Goal: Task Accomplishment & Management: Manage account settings

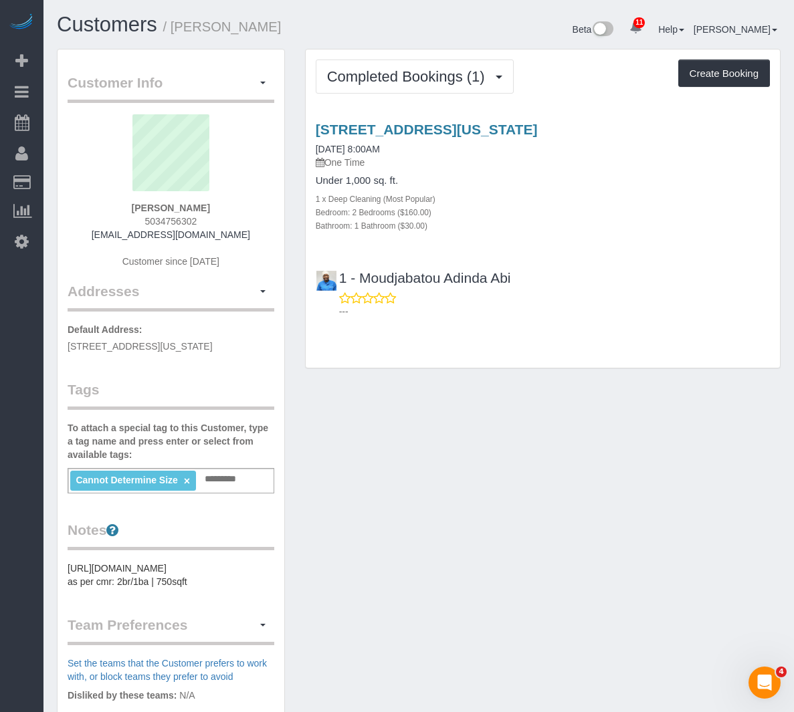
drag, startPoint x: 382, startPoint y: 261, endPoint x: 364, endPoint y: 227, distance: 38.3
click at [363, 232] on div "Under 1,000 sq. ft. 1 x Deep Cleaning (Most Popular) Bedroom: 2 Bedrooms ($160.…" at bounding box center [543, 203] width 454 height 57
click at [392, 90] on button "Completed Bookings (1)" at bounding box center [415, 76] width 198 height 34
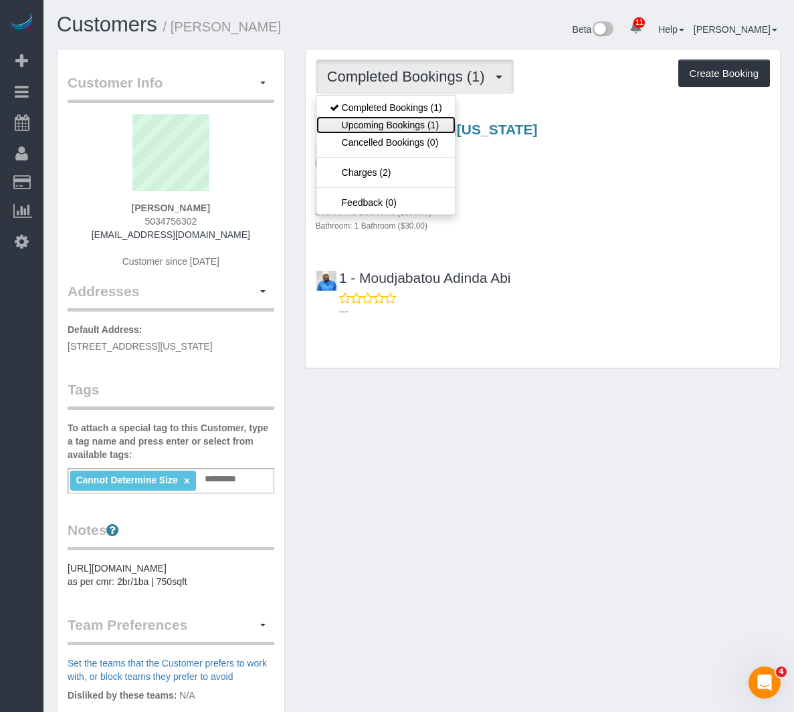
click at [385, 118] on link "Upcoming Bookings (1)" at bounding box center [385, 124] width 139 height 17
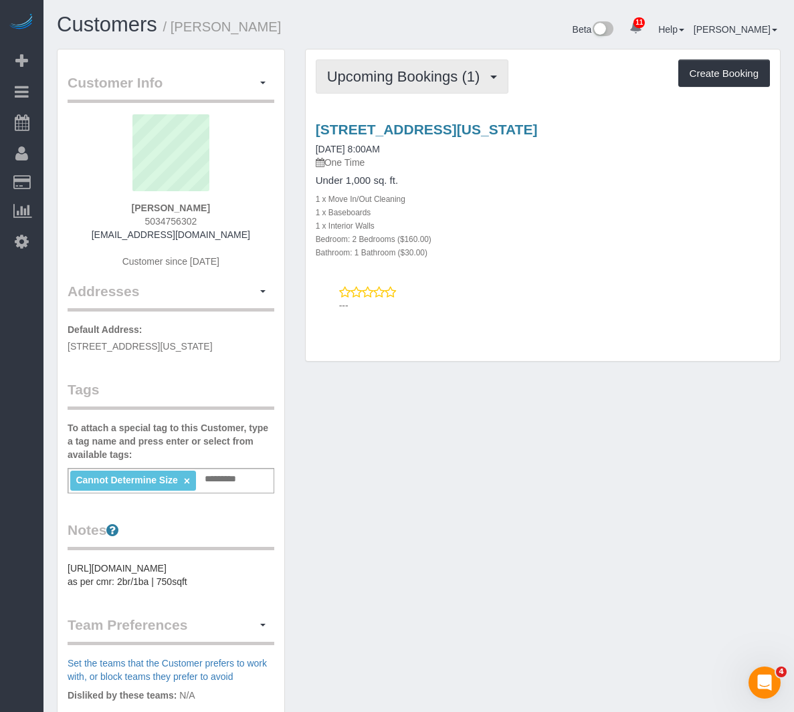
click at [435, 78] on span "Upcoming Bookings (1)" at bounding box center [407, 76] width 160 height 17
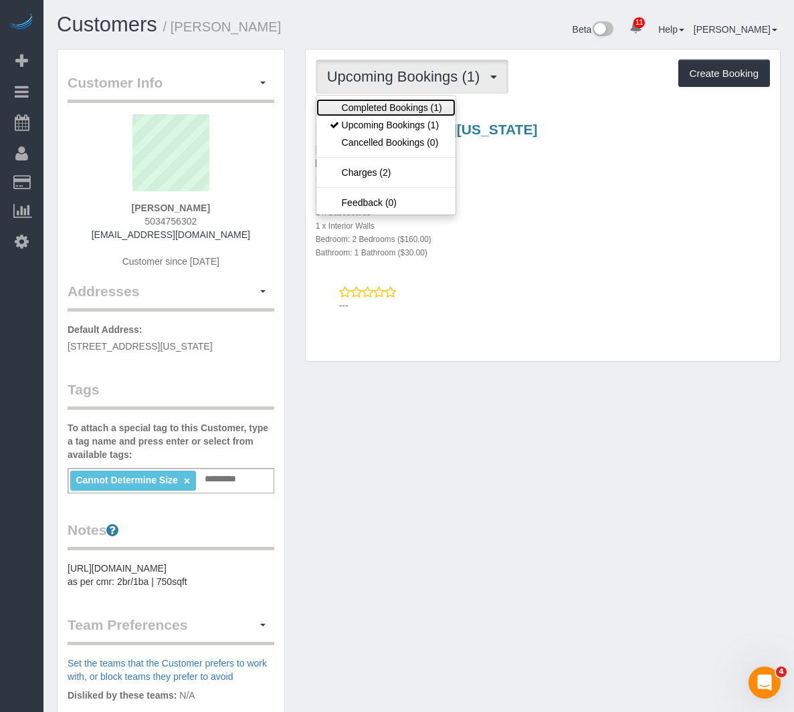
click at [419, 115] on link "Completed Bookings (1)" at bounding box center [385, 107] width 139 height 17
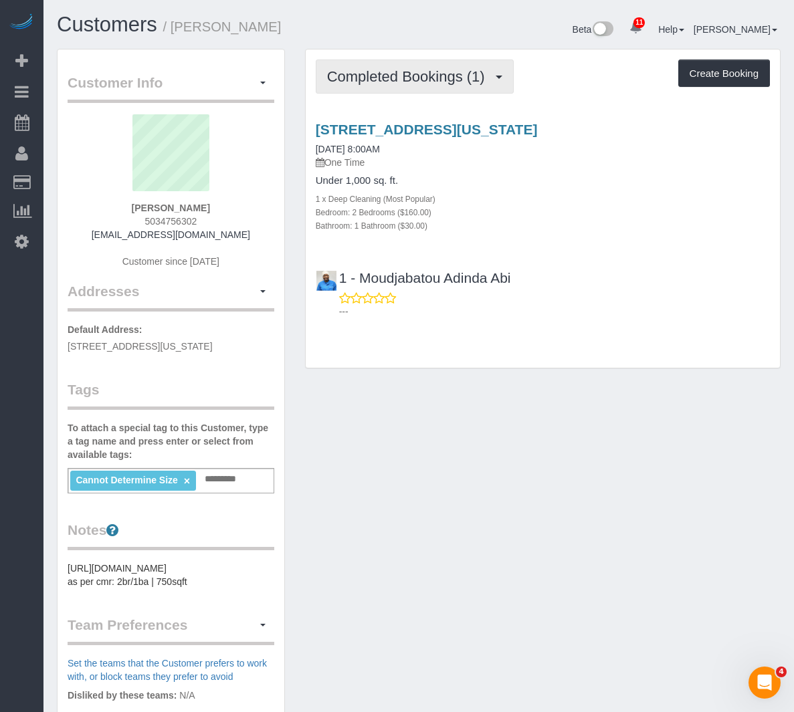
click at [418, 60] on button "Completed Bookings (1)" at bounding box center [415, 76] width 198 height 34
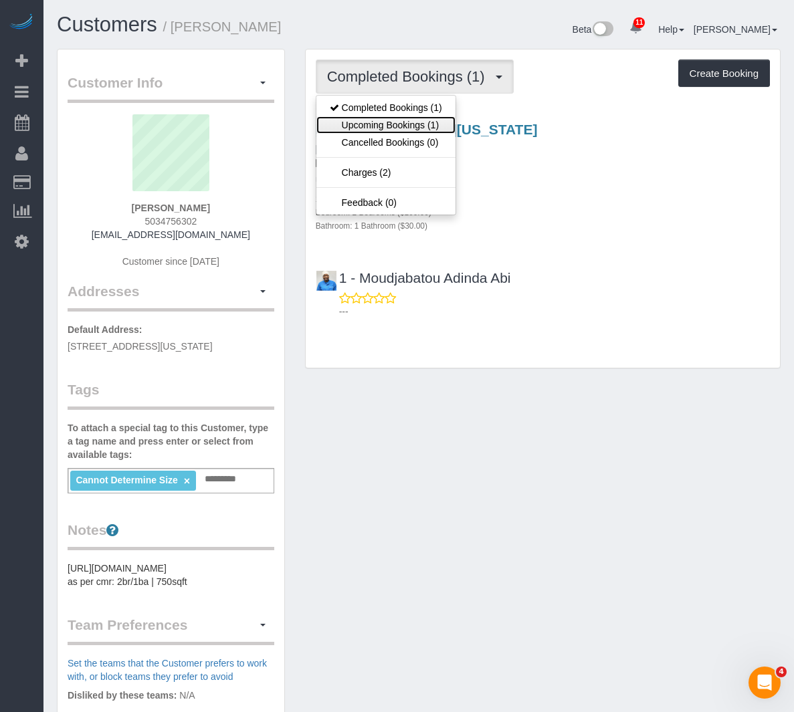
click at [398, 120] on link "Upcoming Bookings (1)" at bounding box center [385, 124] width 139 height 17
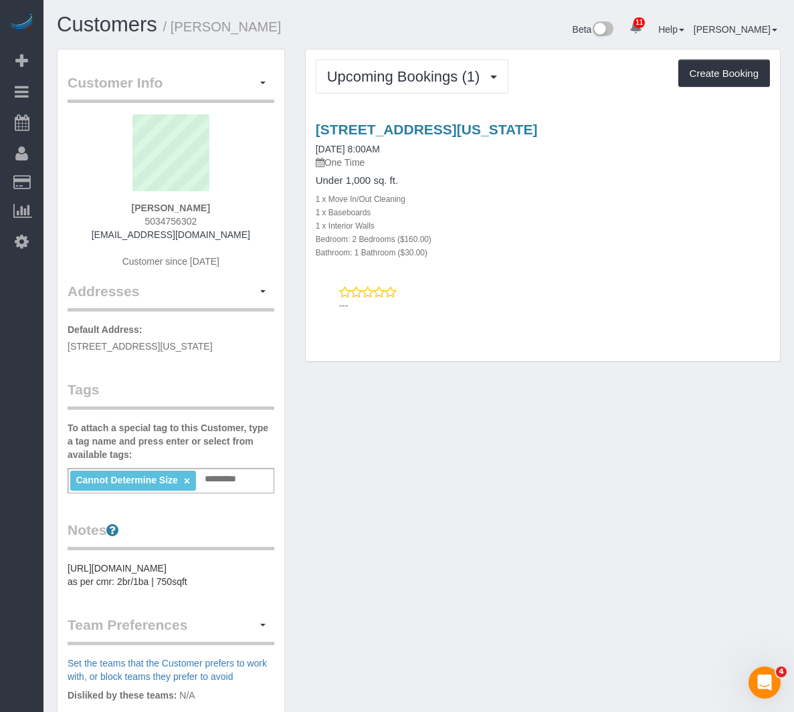
drag, startPoint x: 429, startPoint y: 299, endPoint x: 315, endPoint y: 270, distance: 117.2
click at [315, 259] on div "1 West St, Apt 3303, New York, NY 10004 08/20/2025 8:00AM One Time Under 1,000 …" at bounding box center [543, 190] width 474 height 137
click at [355, 333] on div "Upcoming Bookings (1) Completed Bookings (1) Upcoming Bookings (1) Cancelled Bo…" at bounding box center [543, 205] width 474 height 312
drag, startPoint x: 352, startPoint y: 273, endPoint x: 440, endPoint y: 276, distance: 88.3
click at [440, 245] on div "Bedroom: 2 Bedrooms ($160.00)" at bounding box center [543, 238] width 454 height 13
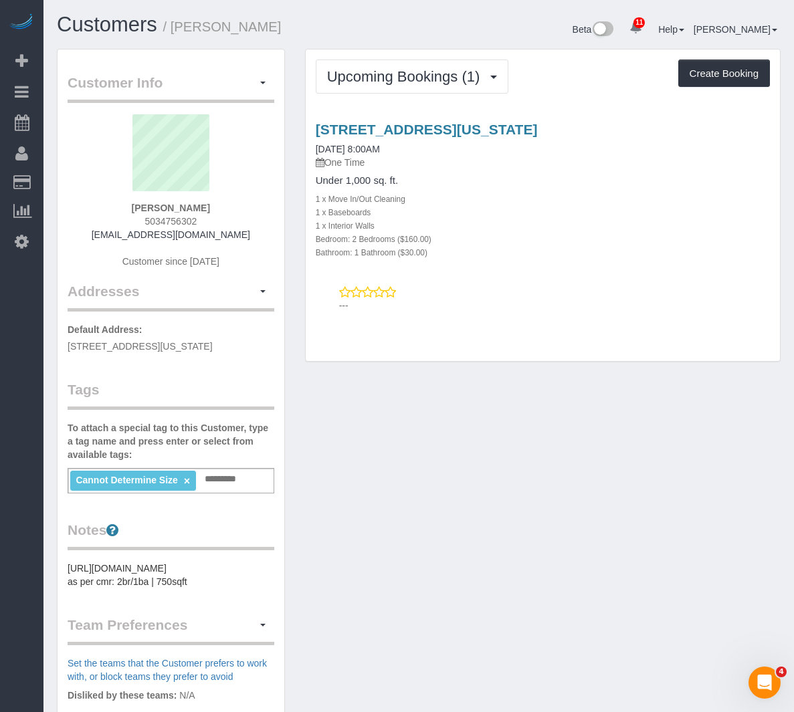
click at [465, 259] on div "1 West St, Apt 3303, New York, NY 10004 08/20/2025 8:00AM One Time Under 1,000 …" at bounding box center [543, 190] width 474 height 137
click at [387, 72] on span "Upcoming Bookings (1)" at bounding box center [407, 76] width 160 height 17
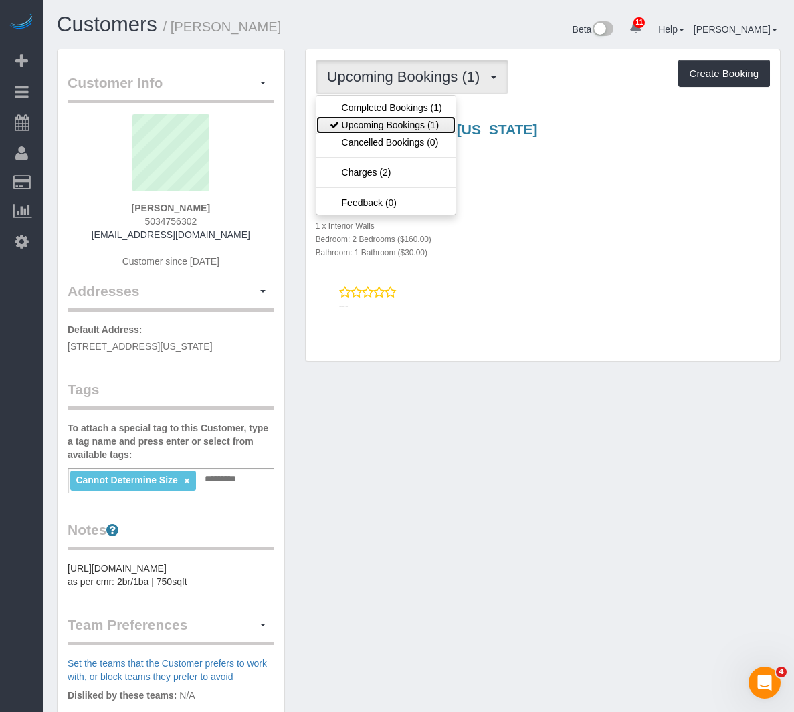
click at [370, 116] on link "Upcoming Bookings (1)" at bounding box center [385, 124] width 139 height 17
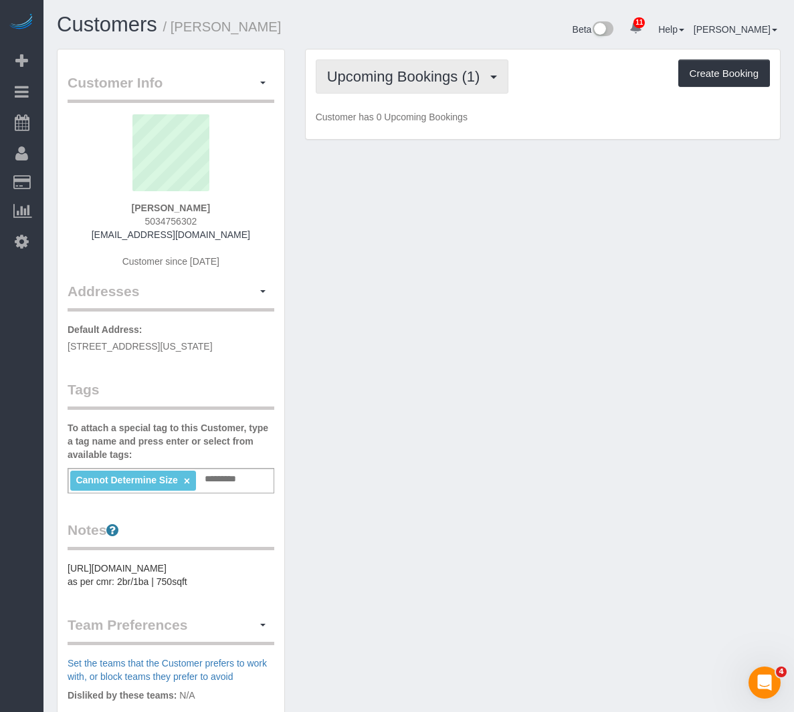
click at [372, 80] on span "Upcoming Bookings (1)" at bounding box center [407, 76] width 160 height 17
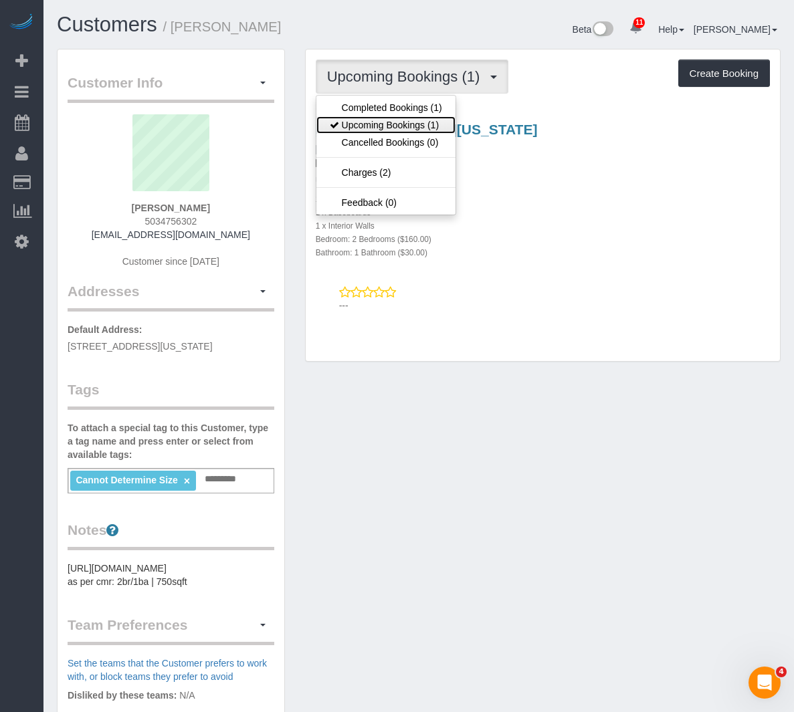
click at [371, 116] on link "Upcoming Bookings (1)" at bounding box center [385, 124] width 139 height 17
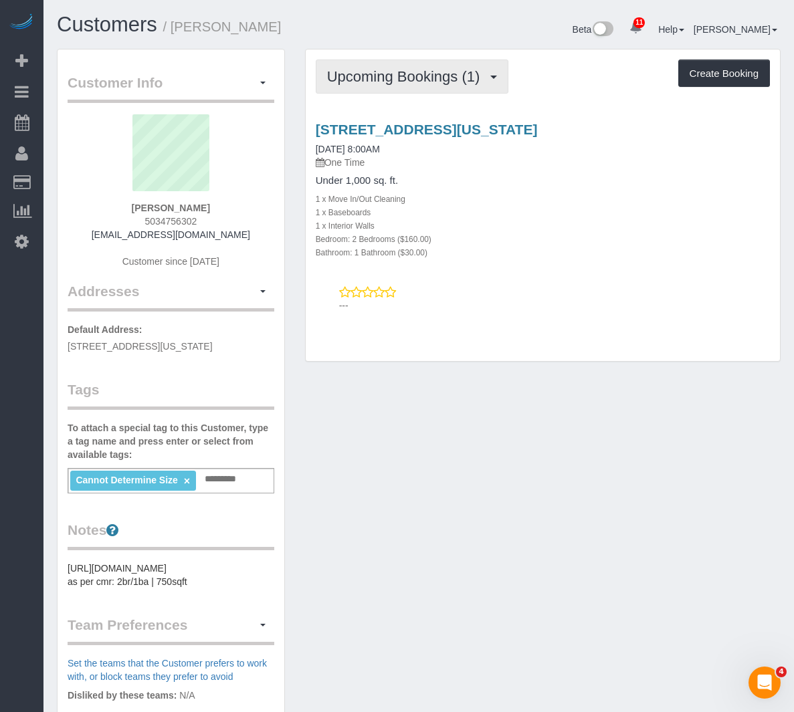
click at [374, 73] on span "Upcoming Bookings (1)" at bounding box center [407, 76] width 160 height 17
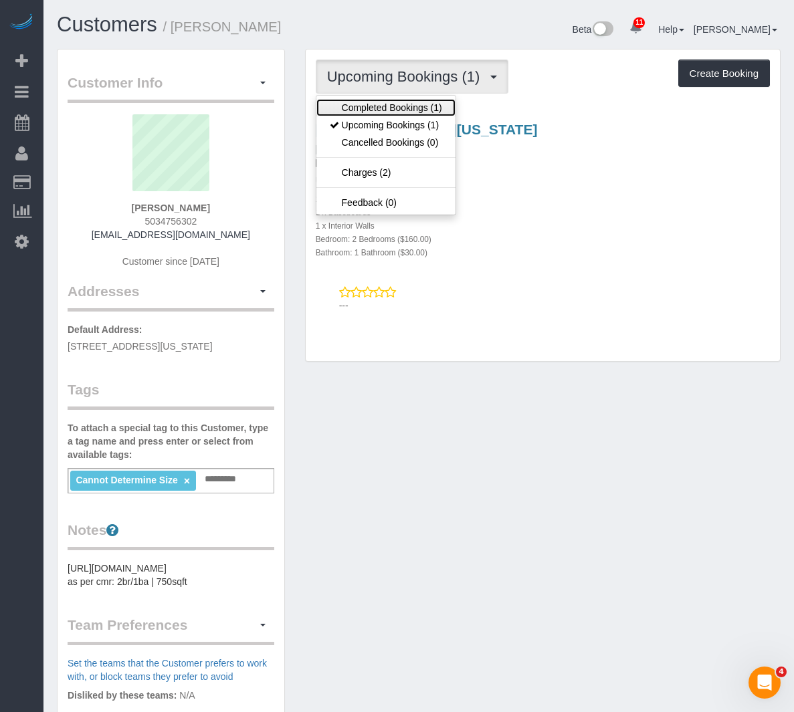
click at [374, 112] on link "Completed Bookings (1)" at bounding box center [385, 107] width 139 height 17
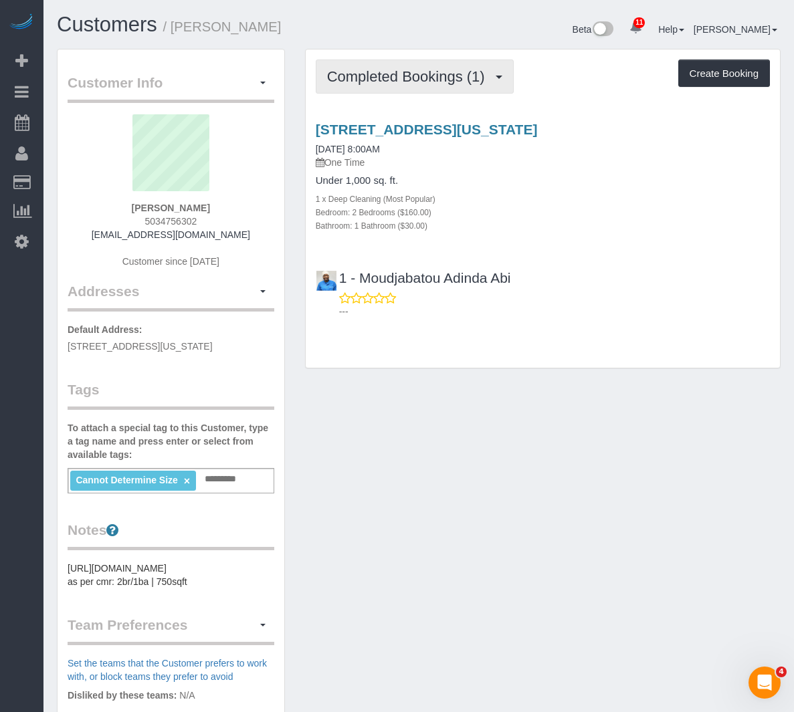
click at [346, 84] on span "Completed Bookings (1)" at bounding box center [409, 76] width 164 height 17
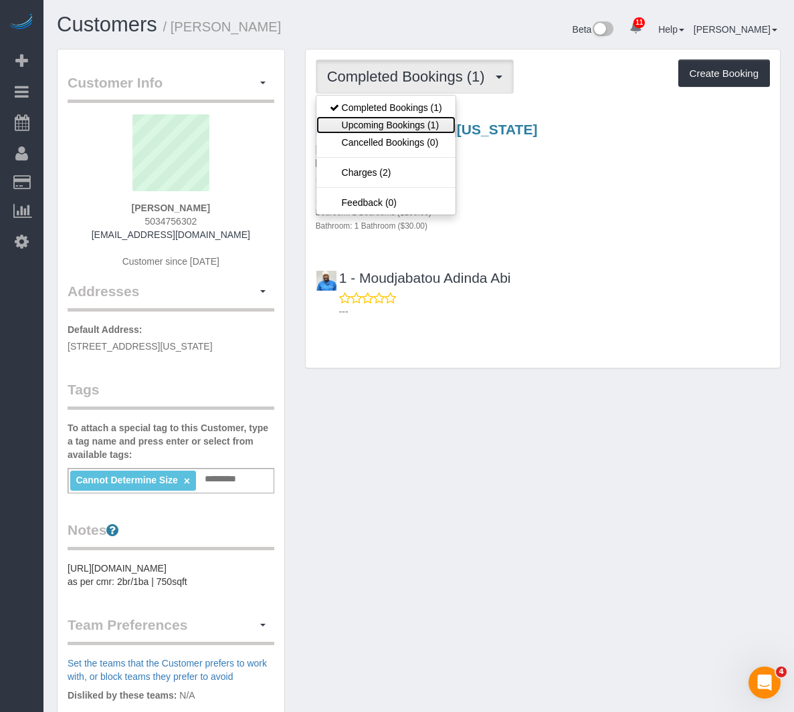
click at [348, 126] on link "Upcoming Bookings (1)" at bounding box center [385, 124] width 139 height 17
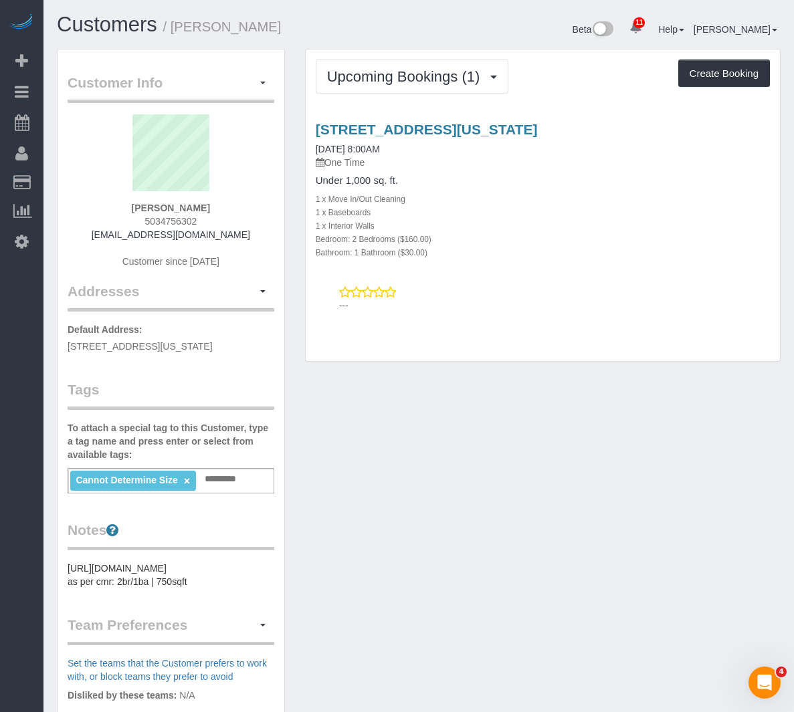
drag, startPoint x: 404, startPoint y: 225, endPoint x: 304, endPoint y: 217, distance: 100.6
click at [304, 217] on div "Upcoming Bookings (1) Completed Bookings (1) Upcoming Bookings (1) Cancelled Bo…" at bounding box center [542, 212] width 495 height 327
drag, startPoint x: 491, startPoint y: 325, endPoint x: 503, endPoint y: 300, distance: 27.5
click at [499, 314] on div "Upcoming Bookings (1) Completed Bookings (1) Upcoming Bookings (1) Cancelled Bo…" at bounding box center [543, 205] width 474 height 312
click at [537, 183] on div "1 West St, Apt 3303, New York, NY 10004 08/20/2025 8:00AM One Time Under 1,000 …" at bounding box center [543, 190] width 474 height 137
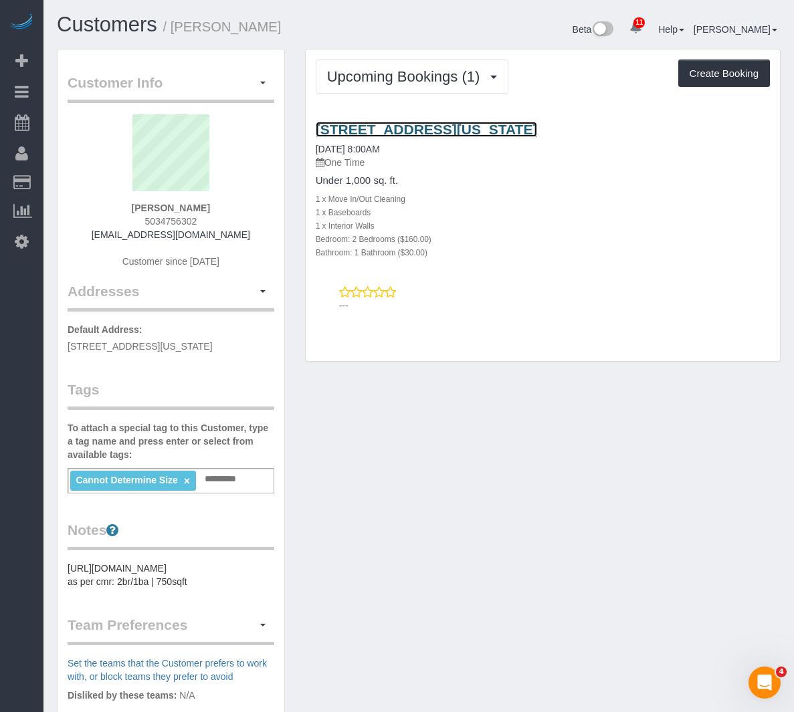
click at [394, 137] on link "1 West St, Apt 3303, New York, NY 10004" at bounding box center [427, 129] width 222 height 15
click at [400, 616] on div "Customer Info Edit Contact Info Send Message Email Preferences Special Sales Ta…" at bounding box center [418, 511] width 743 height 925
click at [205, 481] on input "text" at bounding box center [223, 479] width 45 height 17
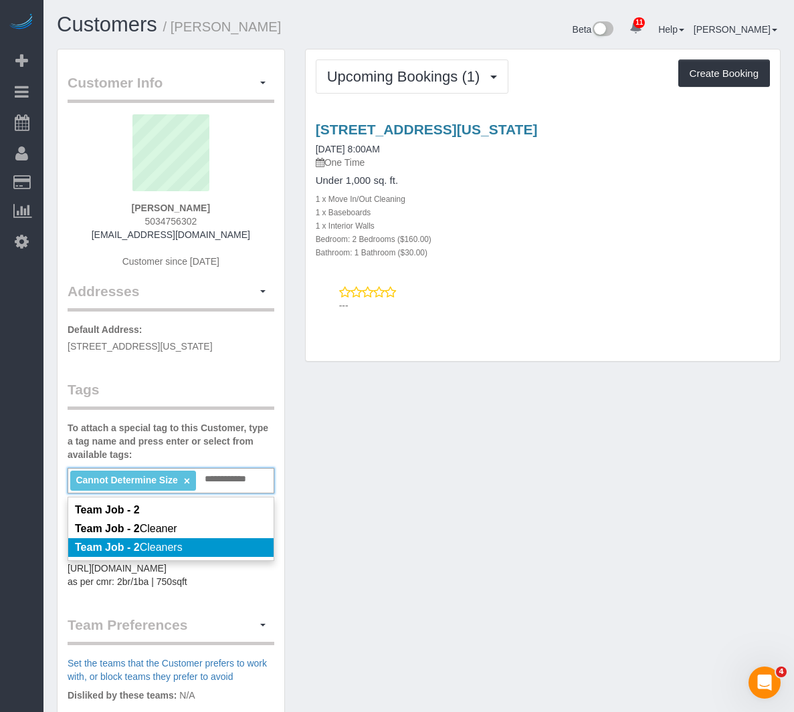
type input "**********"
click at [183, 539] on li "Team Job - 2 Cleaners" at bounding box center [170, 547] width 205 height 19
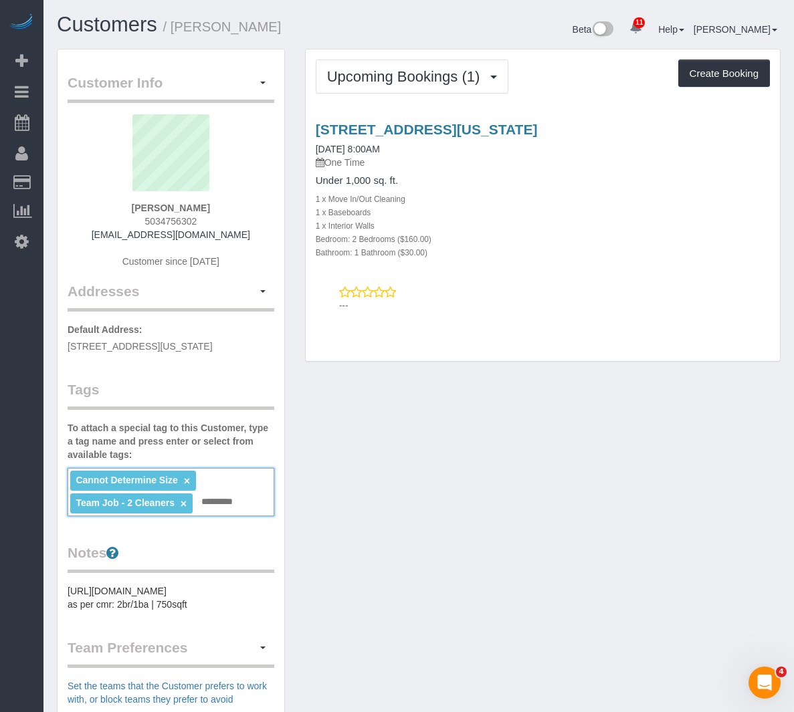
click at [453, 513] on div "Customer Info Edit Contact Info Send Message Email Preferences Special Sales Ta…" at bounding box center [418, 523] width 743 height 948
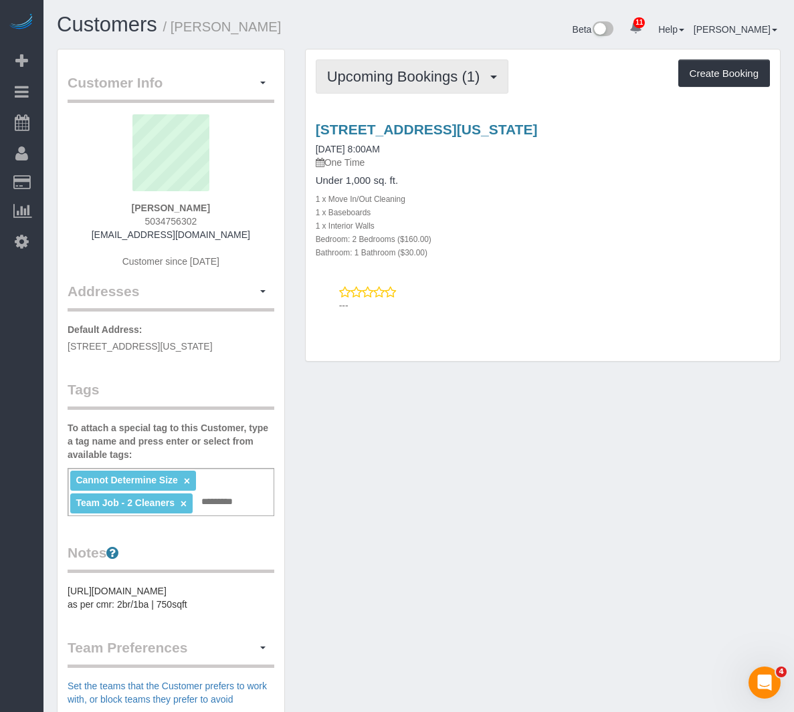
click at [450, 80] on span "Upcoming Bookings (1)" at bounding box center [407, 76] width 160 height 17
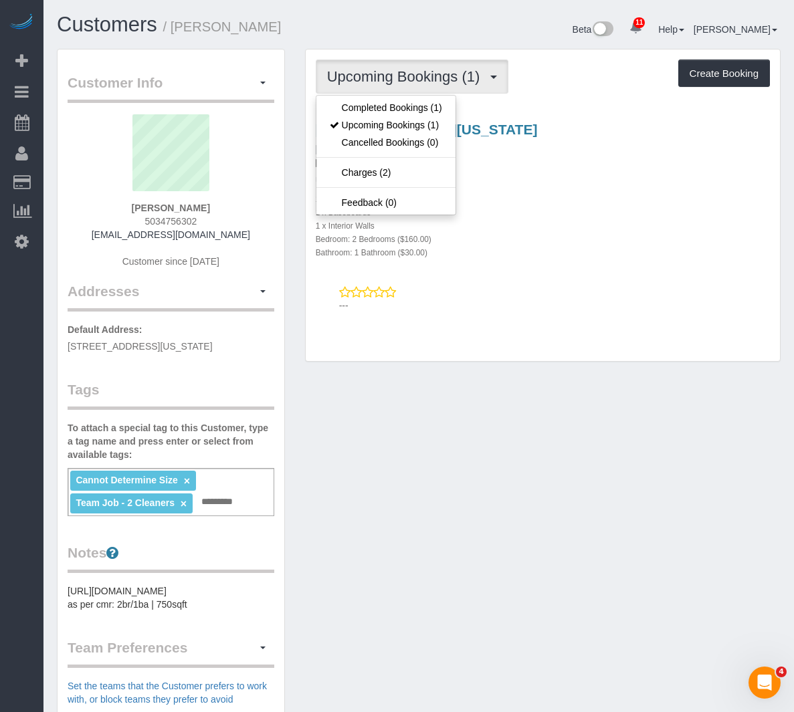
click at [537, 259] on div "1 West St, Apt 3303, New York, NY 10004 08/20/2025 8:00AM One Time Under 1,000 …" at bounding box center [543, 190] width 474 height 137
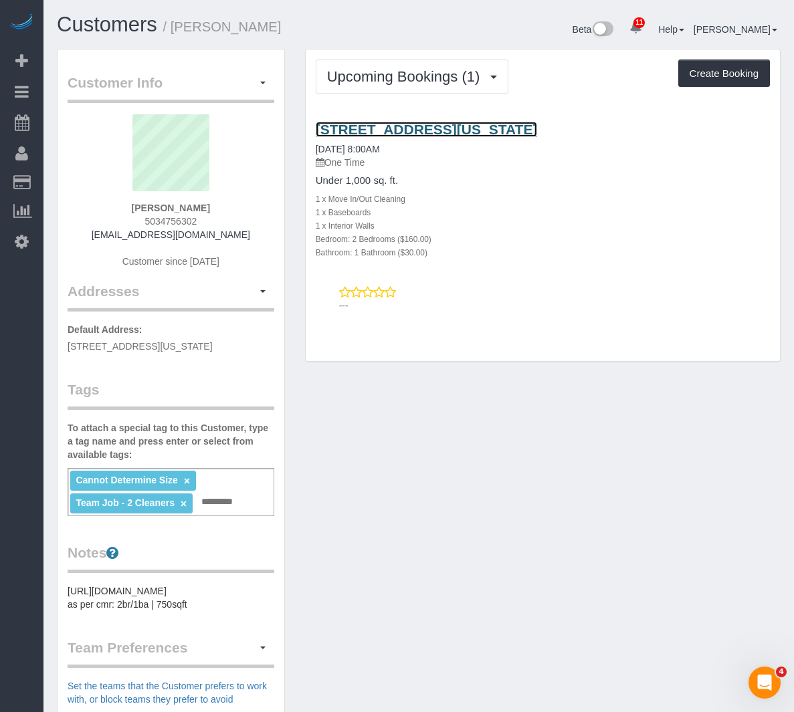
click at [411, 137] on link "1 West St, Apt 3303, New York, NY 10004" at bounding box center [427, 129] width 222 height 15
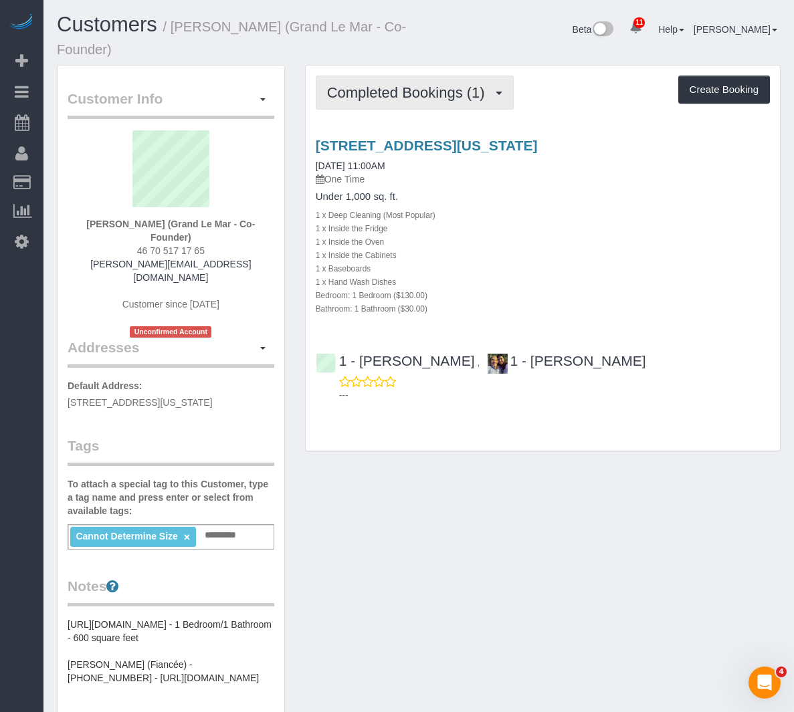
click at [415, 98] on span "Completed Bookings (1)" at bounding box center [409, 92] width 164 height 17
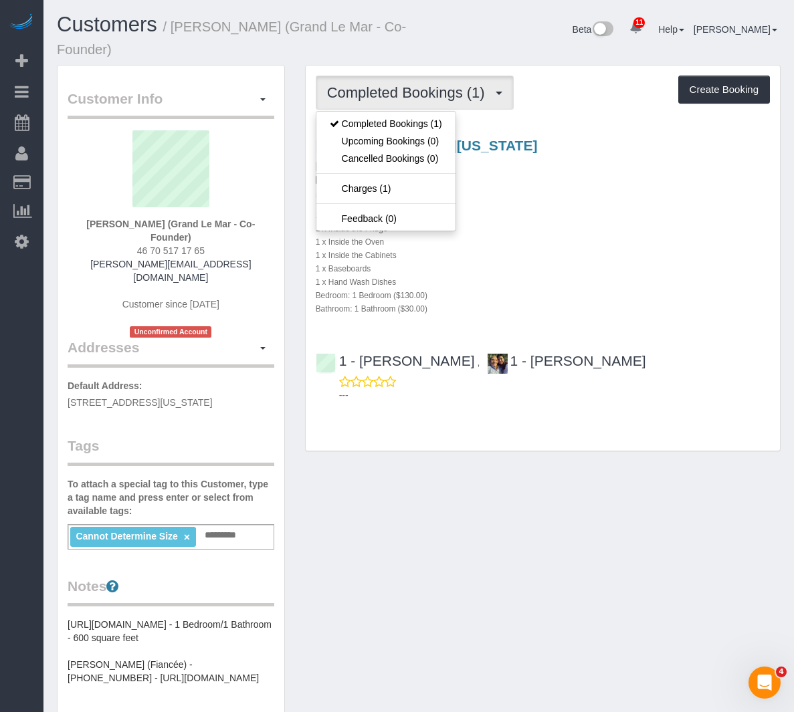
click at [415, 98] on span "Completed Bookings (1)" at bounding box center [409, 92] width 164 height 17
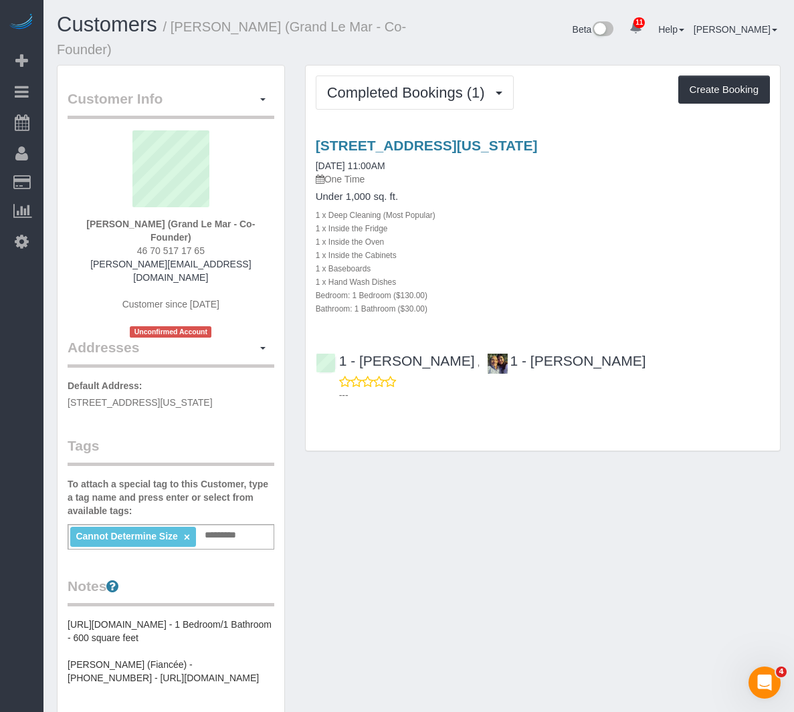
click at [490, 221] on div "1 x Deep Cleaning (Most Popular)" at bounding box center [543, 214] width 454 height 13
drag, startPoint x: 172, startPoint y: 26, endPoint x: 273, endPoint y: 36, distance: 101.4
click at [273, 36] on h1 "Customers / Gustaf Hegelund (Grand Le Mar - Co-Founder)" at bounding box center [233, 35] width 352 height 45
copy small "Gustaf Hegelund"
drag, startPoint x: 465, startPoint y: 237, endPoint x: 446, endPoint y: 237, distance: 18.7
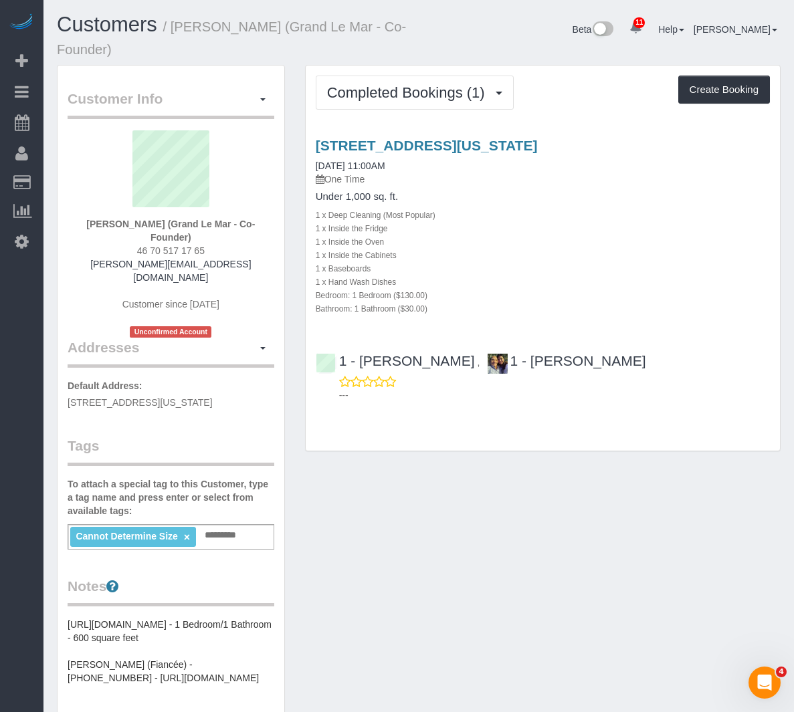
click at [465, 203] on h4 "Under 1,000 sq. ft." at bounding box center [543, 196] width 454 height 11
drag, startPoint x: 312, startPoint y: 251, endPoint x: 441, endPoint y: 341, distance: 157.5
click at [441, 315] on div "41 River Terrace, Apt. 2803, New York, NY 10282 01/07/2025 11:00AM One Time Und…" at bounding box center [543, 226] width 474 height 177
copy div "1 x Deep Cleaning (Most Popular) 1 x Inside the Fridge 1 x Inside the Oven 1 x …"
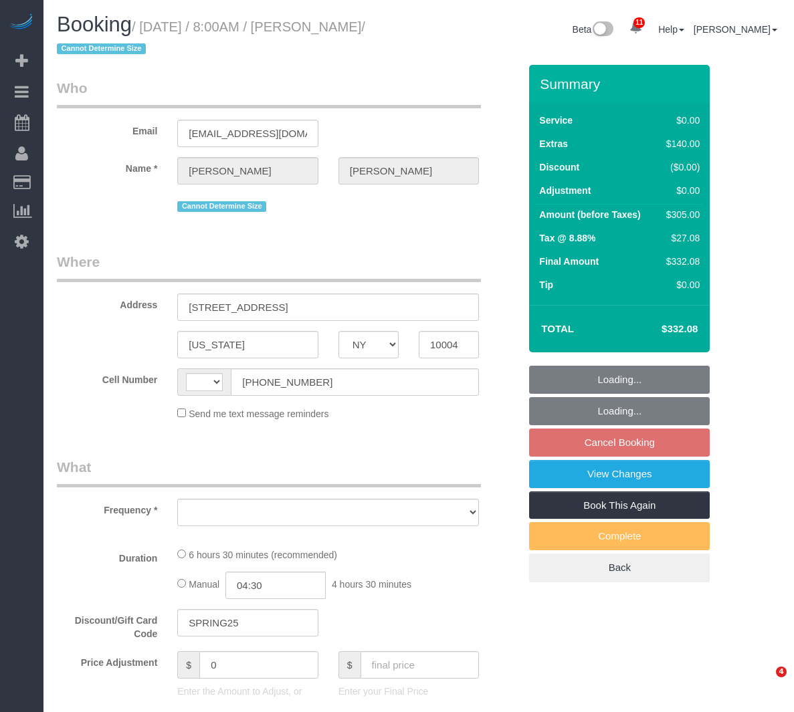
select select "NY"
select select "string:[GEOGRAPHIC_DATA]"
select select "string:stripe-pm_1RxLXL4VGloSiKo7KWL6wPfX"
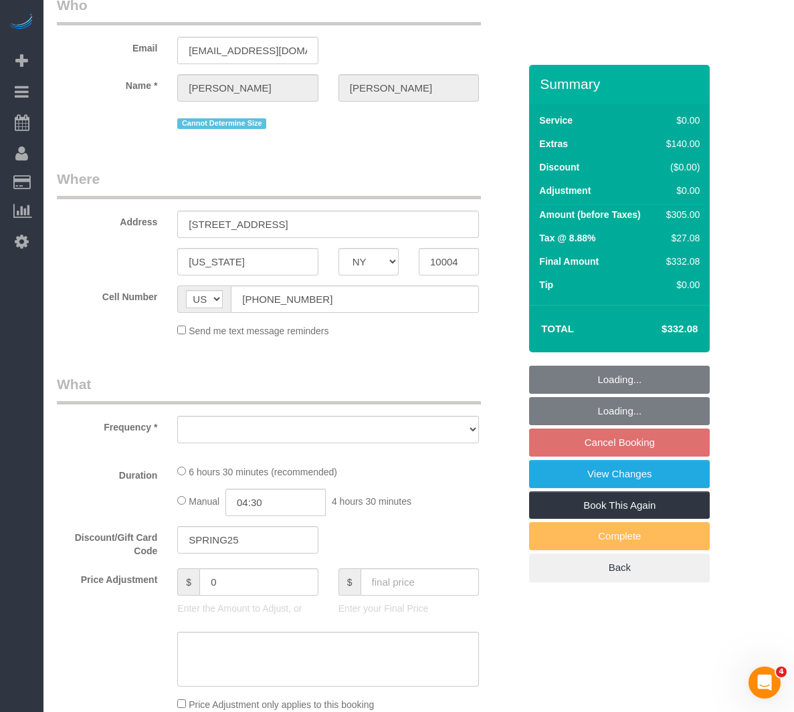
select select "object:715"
select select "spot1"
select select "number:89"
select select "number:90"
select select "number:15"
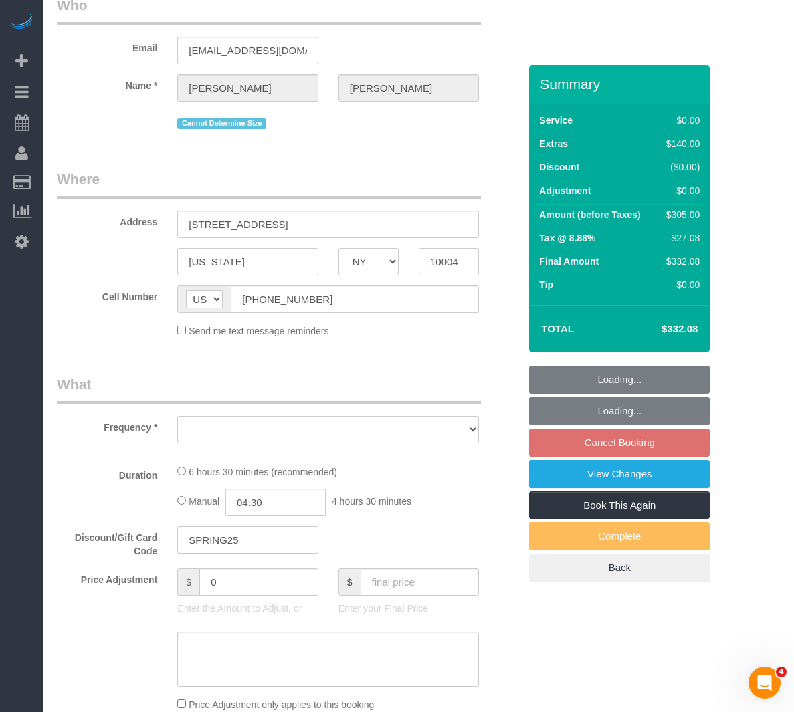
select select "number:5"
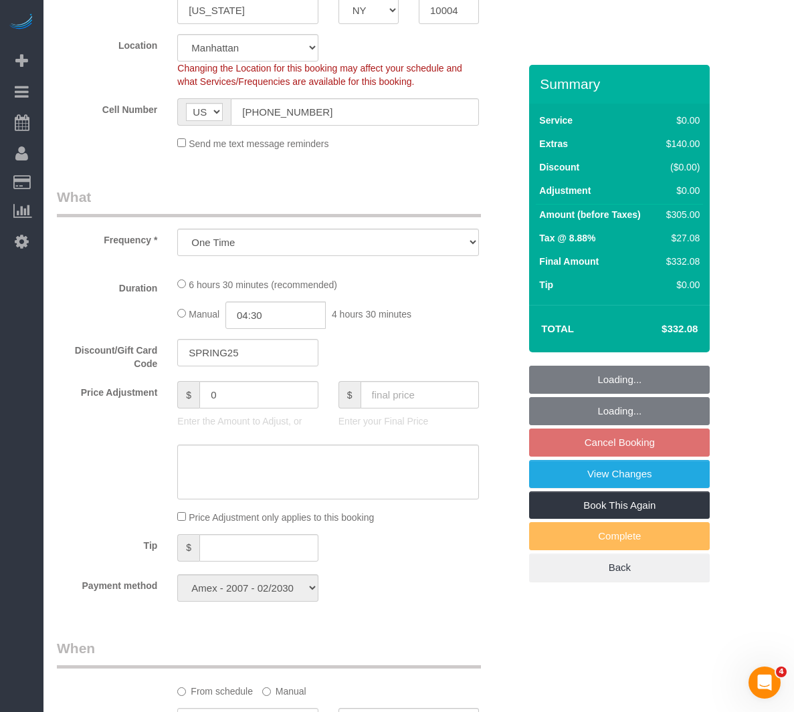
select select "2"
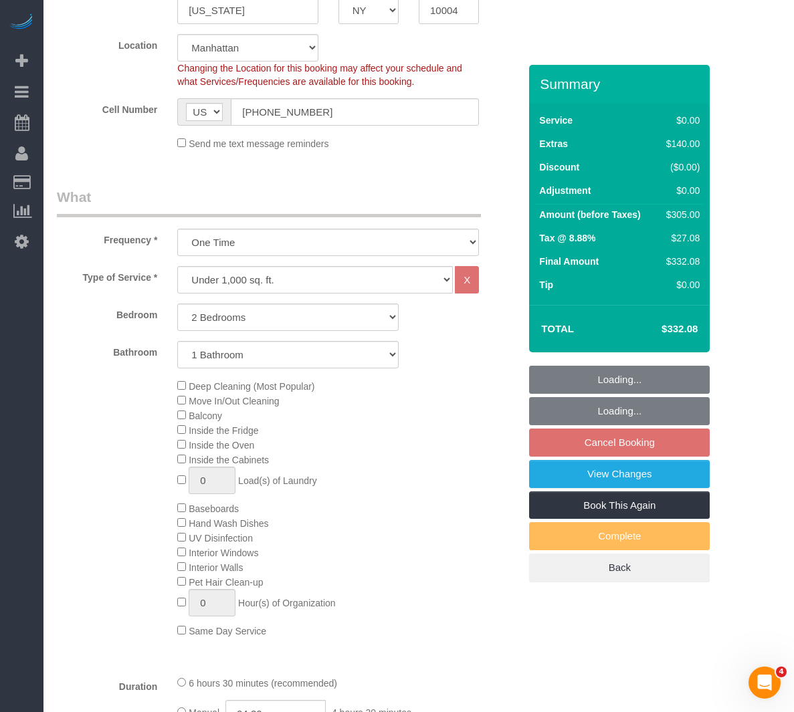
select select "object:1388"
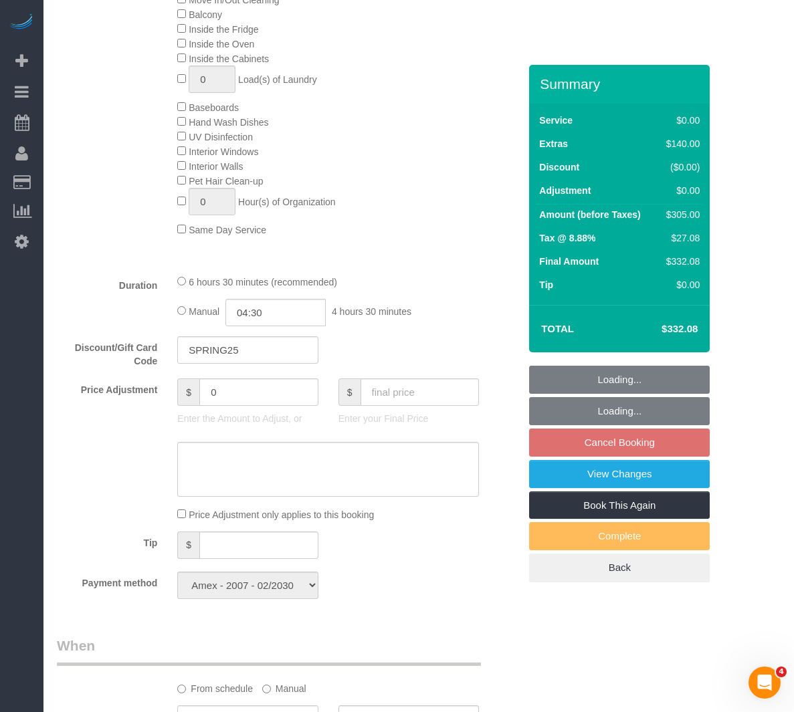
select select "2"
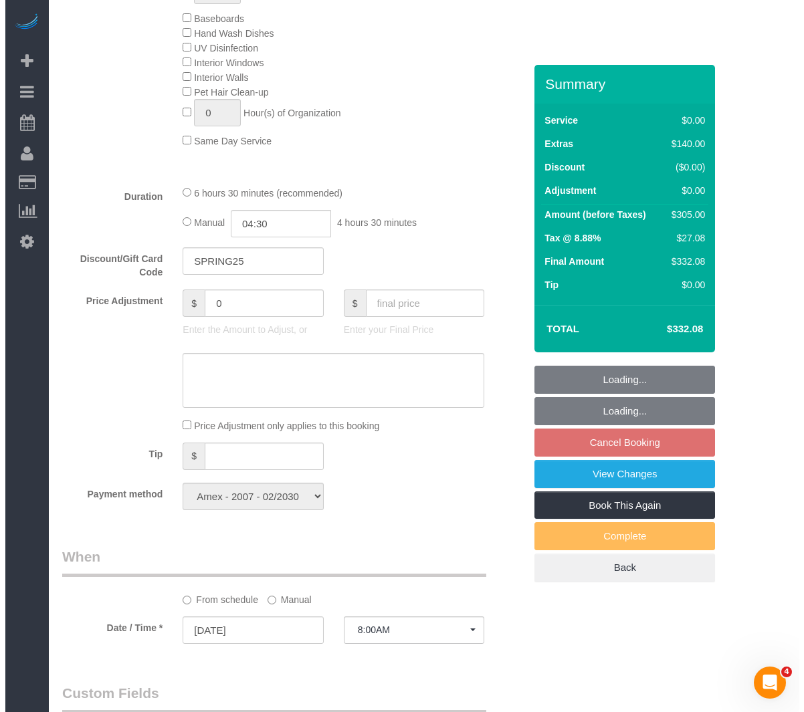
scroll to position [1003, 0]
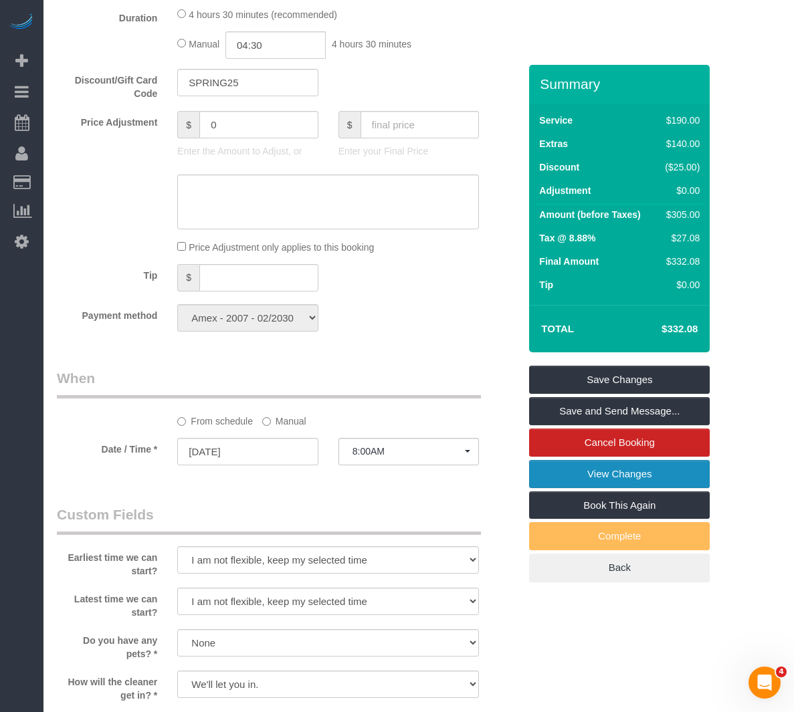
click at [577, 475] on link "View Changes" at bounding box center [619, 474] width 180 height 28
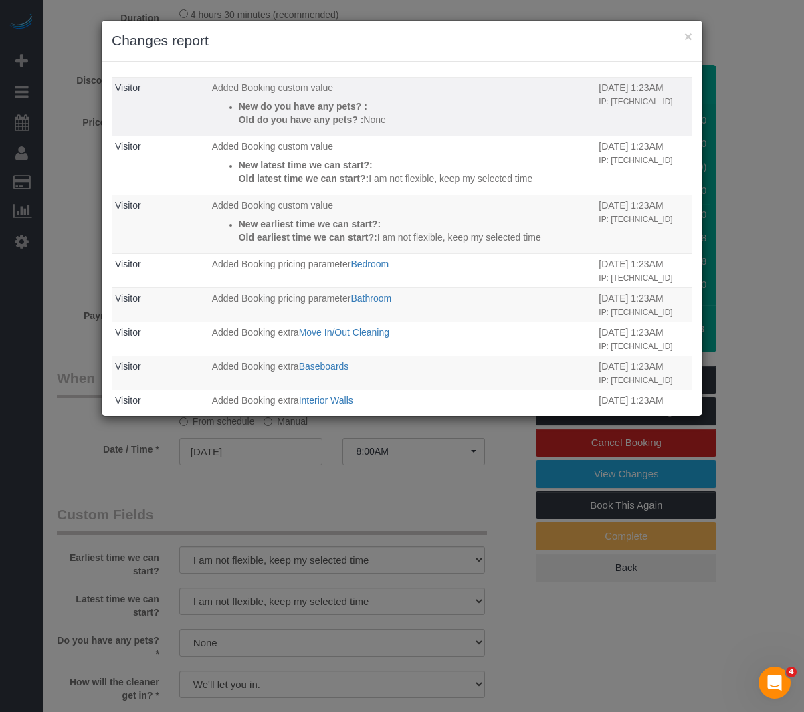
scroll to position [401, 0]
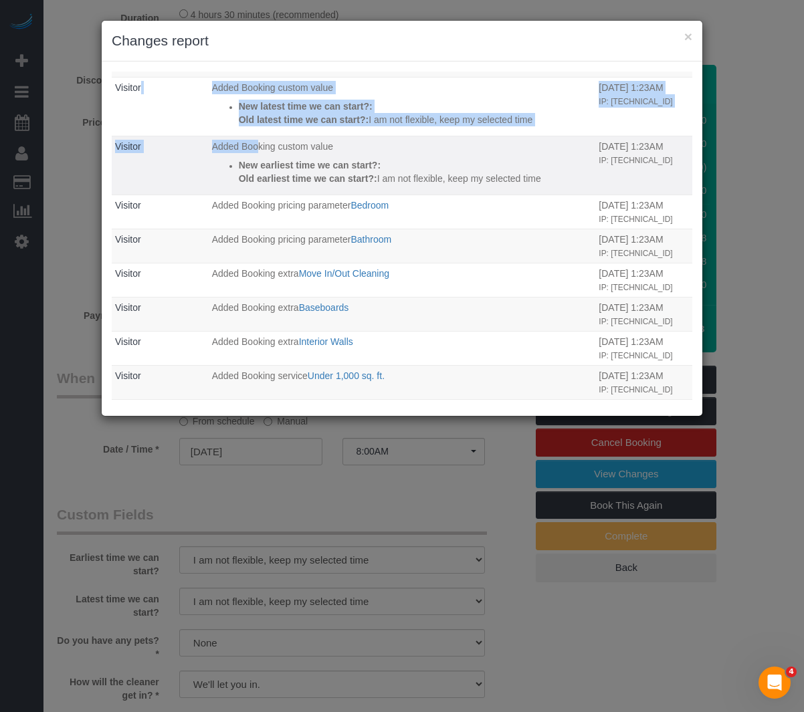
drag, startPoint x: 185, startPoint y: 114, endPoint x: 245, endPoint y: 180, distance: 89.9
click at [245, 180] on tbody "Deska Boniao Removed Booking extra Interior Walls 08/18/2025 9:16AM IP: 2001:44…" at bounding box center [402, 62] width 580 height 742
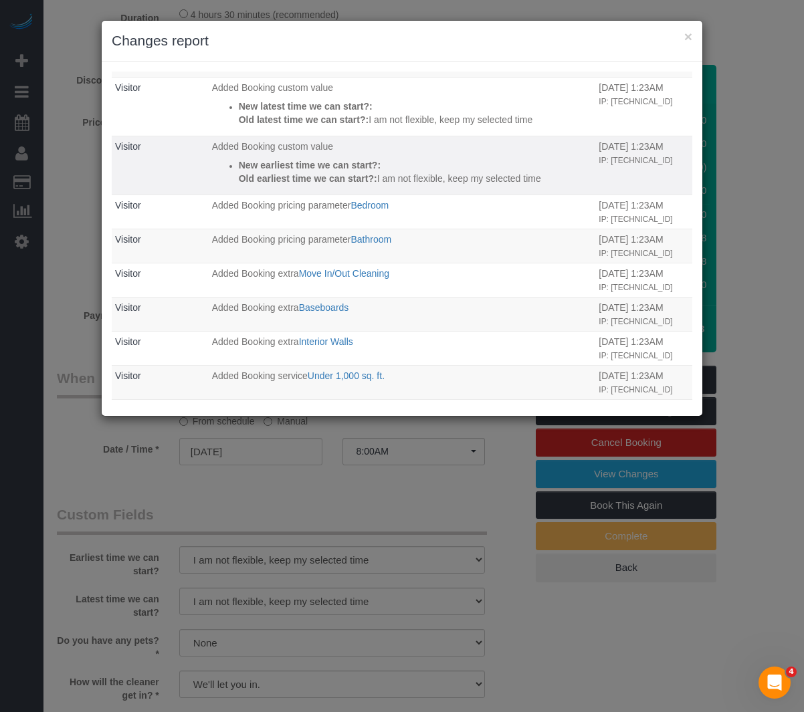
click at [364, 170] on strong "New earliest time we can start?:" at bounding box center [310, 165] width 142 height 11
drag, startPoint x: 385, startPoint y: 211, endPoint x: 449, endPoint y: 214, distance: 63.6
click at [449, 185] on div "New earliest time we can start?: Old earliest time we can start?: I am not flex…" at bounding box center [416, 171] width 354 height 27
click at [392, 195] on td "Added Booking custom value New earliest time we can start?: Old earliest time w…" at bounding box center [402, 165] width 387 height 59
drag, startPoint x: 366, startPoint y: 200, endPoint x: 469, endPoint y: 198, distance: 103.0
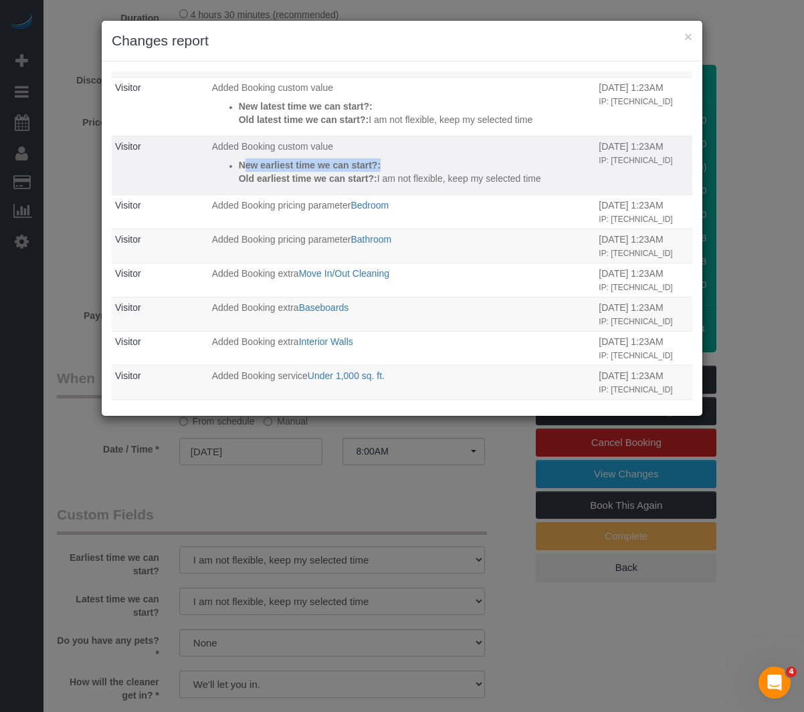
click at [469, 195] on td "Added Booking custom value New earliest time we can start?: Old earliest time w…" at bounding box center [402, 165] width 387 height 59
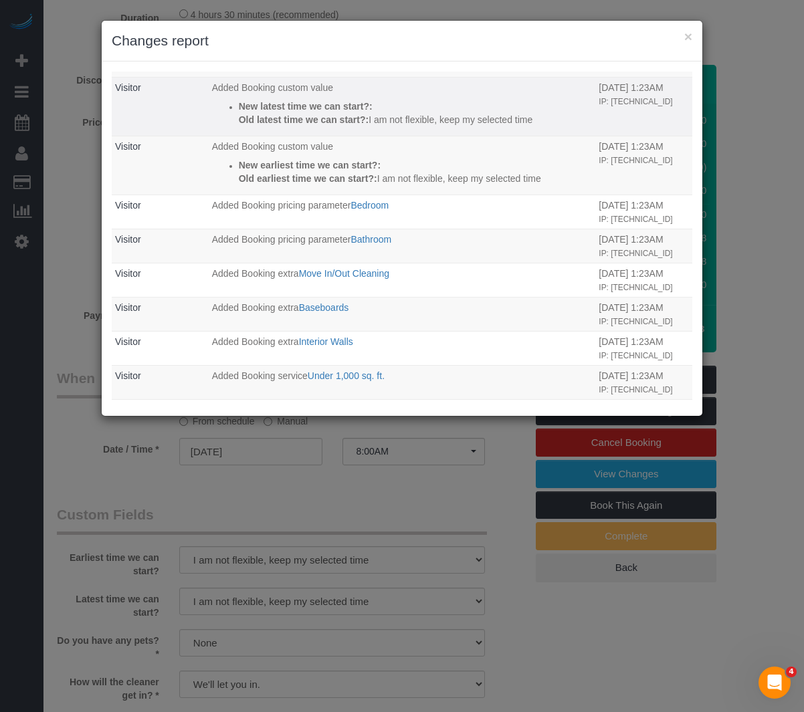
drag, startPoint x: 377, startPoint y: 133, endPoint x: 441, endPoint y: 141, distance: 64.7
click at [441, 126] on div "New latest time we can start?: Old latest time we can start?: I am not flexible…" at bounding box center [416, 113] width 354 height 27
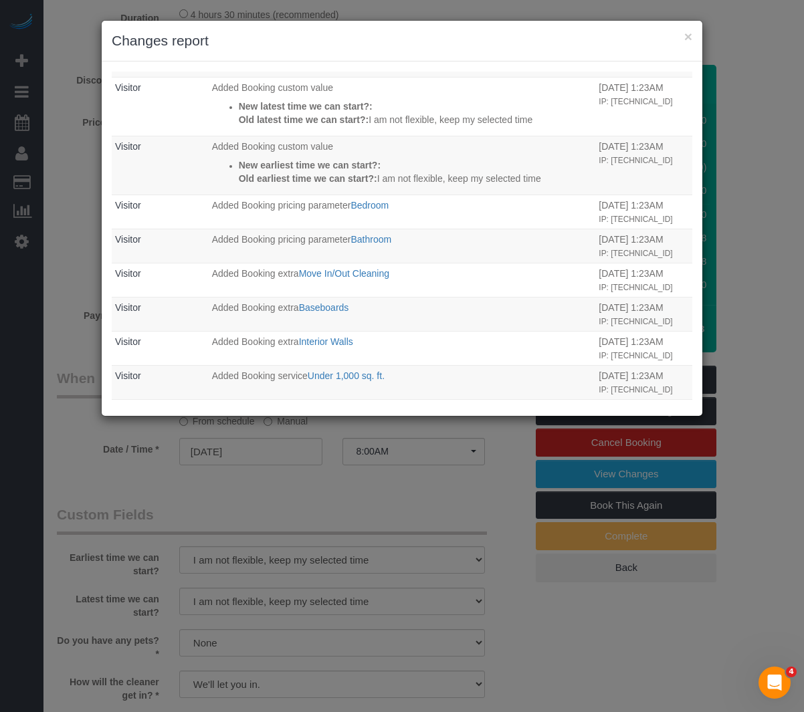
click at [318, 515] on div "× Changes report Who What When Deska Boniao Removed Booking extra Interior Wall…" at bounding box center [402, 356] width 804 height 712
click at [689, 34] on button "×" at bounding box center [688, 36] width 8 height 14
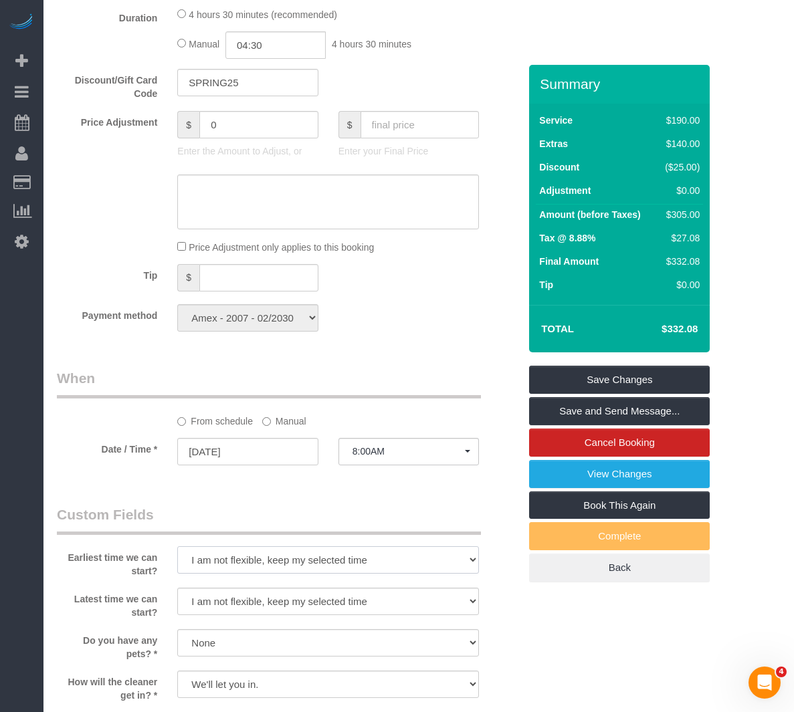
click at [322, 558] on select "I am not flexible, keep my selected time 8:00 AM 9:00 AM 10:00 AM 11:00 AM 12:0…" at bounding box center [328, 559] width 302 height 27
click at [177, 546] on select "I am not flexible, keep my selected time 8:00 AM 9:00 AM 10:00 AM 11:00 AM 12:0…" at bounding box center [328, 559] width 302 height 27
click at [235, 556] on select "I am not flexible, keep my selected time 8:00 AM 9:00 AM 10:00 AM 11:00 AM 12:0…" at bounding box center [328, 559] width 302 height 27
select select "number:89"
click at [177, 546] on select "I am not flexible, keep my selected time 8:00 AM 9:00 AM 10:00 AM 11:00 AM 12:0…" at bounding box center [328, 559] width 302 height 27
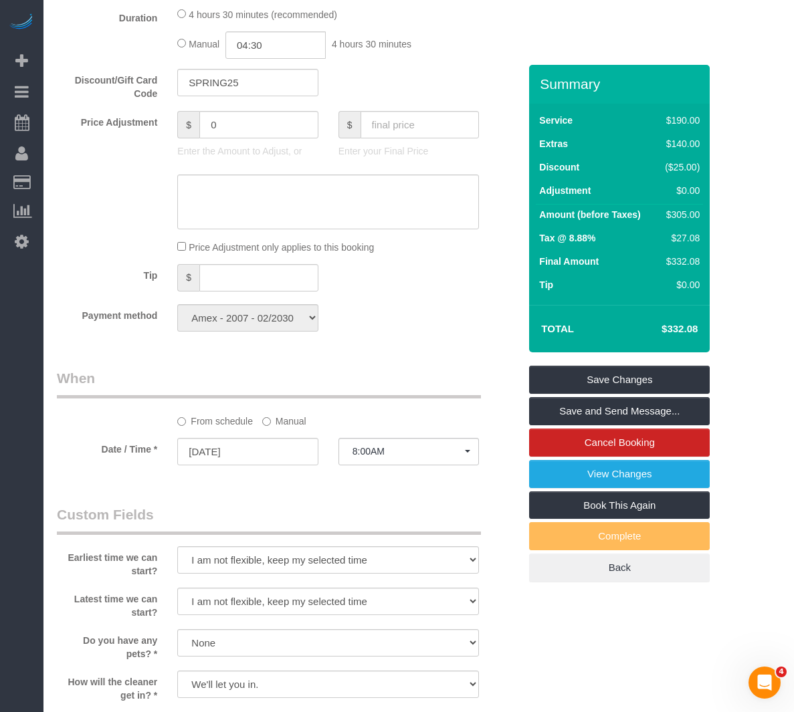
drag, startPoint x: 269, startPoint y: 497, endPoint x: 267, endPoint y: 490, distance: 7.6
click at [267, 496] on div "Who Email sarahgentry02@gmail.com Name * Sarah Gentry Cannot Determine Size Whe…" at bounding box center [288, 198] width 482 height 2273
click at [562, 469] on link "View Changes" at bounding box center [619, 474] width 180 height 28
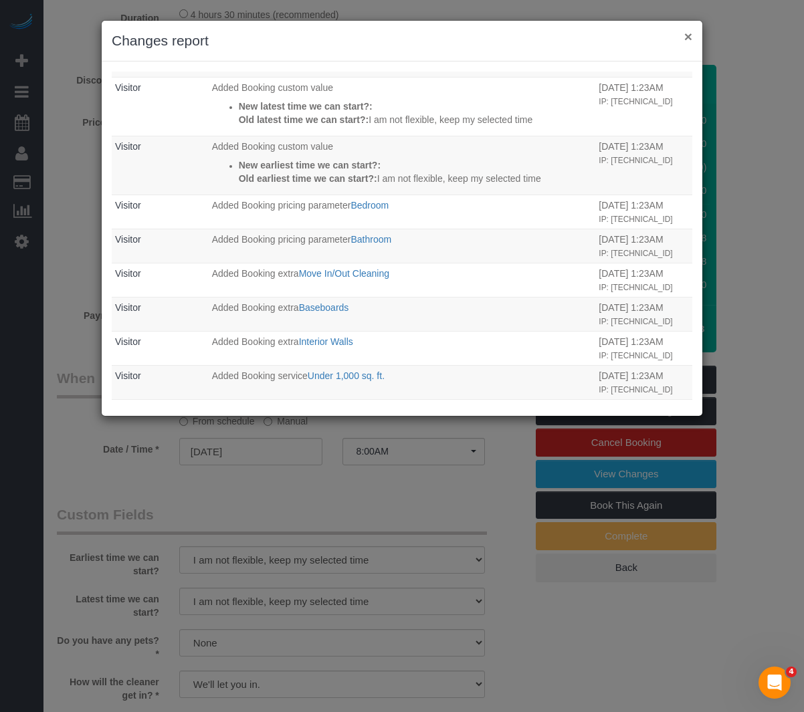
click at [689, 36] on button "×" at bounding box center [688, 36] width 8 height 14
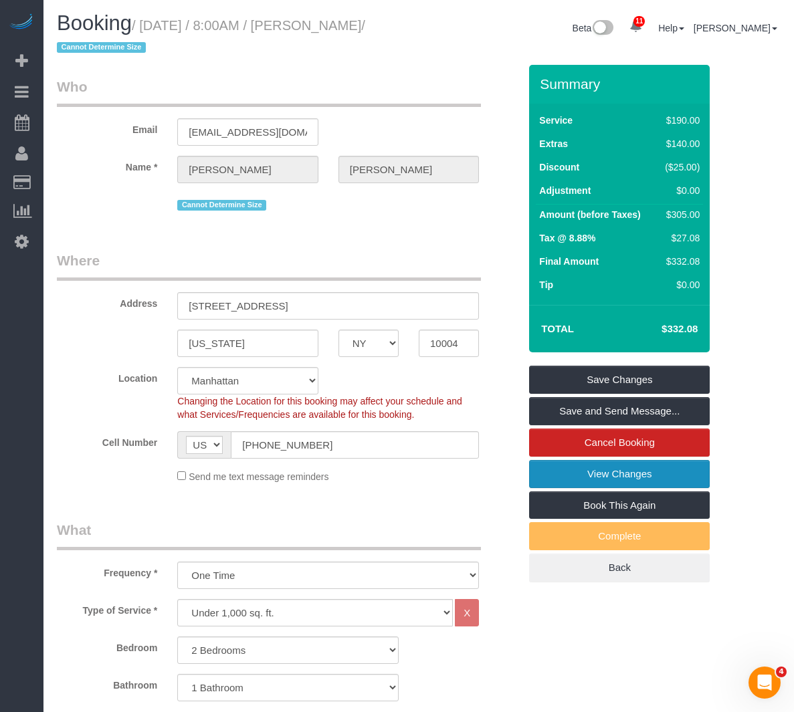
scroll to position [0, 0]
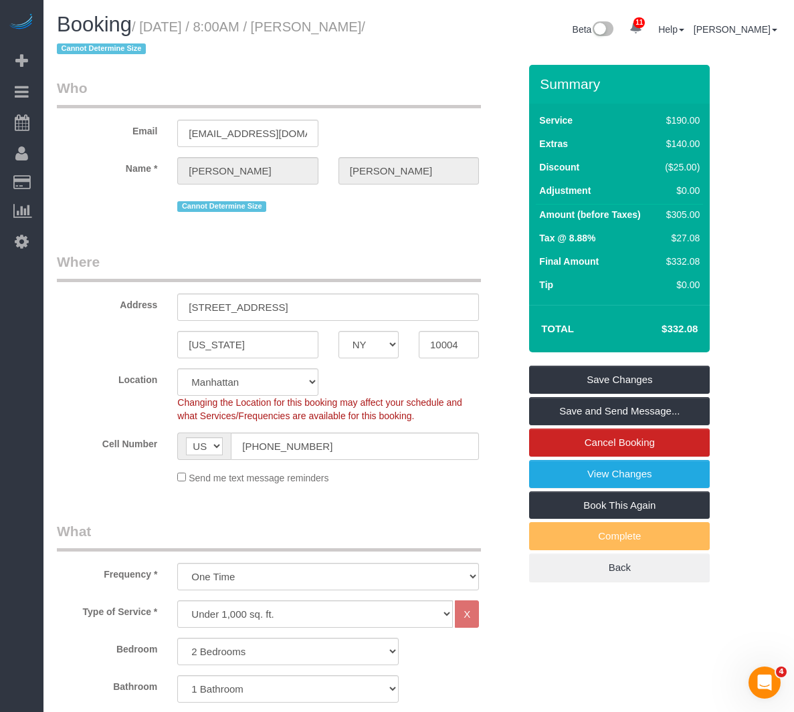
drag, startPoint x: 260, startPoint y: 23, endPoint x: 315, endPoint y: 37, distance: 56.6
click at [315, 37] on h1 "Booking / August 20, 2025 / 8:00AM / Sarah Gentry / Cannot Determine Size" at bounding box center [233, 35] width 352 height 45
click at [285, 49] on h1 "Booking / August 20, 2025 / 8:00AM / Sarah Gentry / Cannot Determine Size" at bounding box center [233, 35] width 352 height 45
click at [353, 199] on div "Cannot Determine Size" at bounding box center [328, 205] width 302 height 21
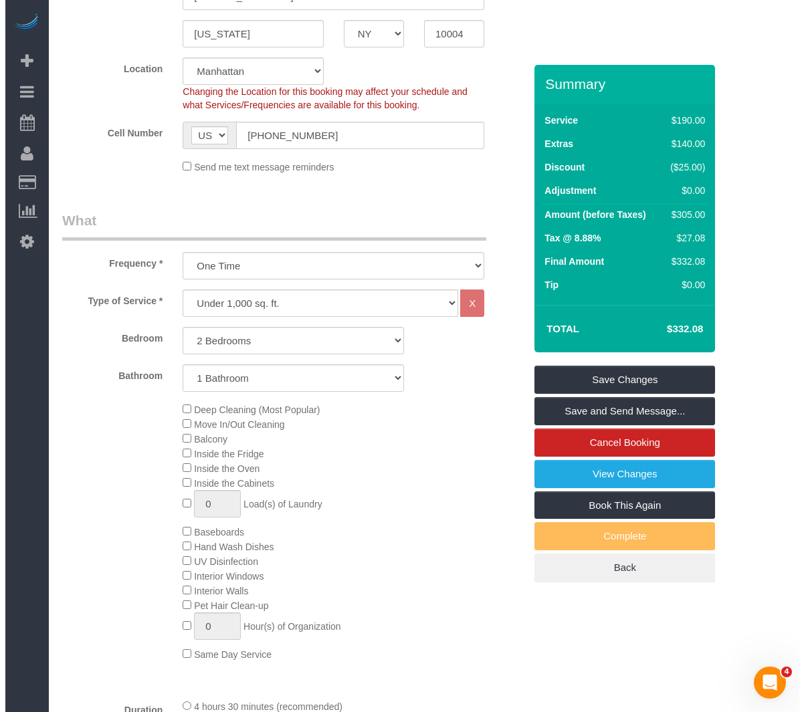
scroll to position [334, 0]
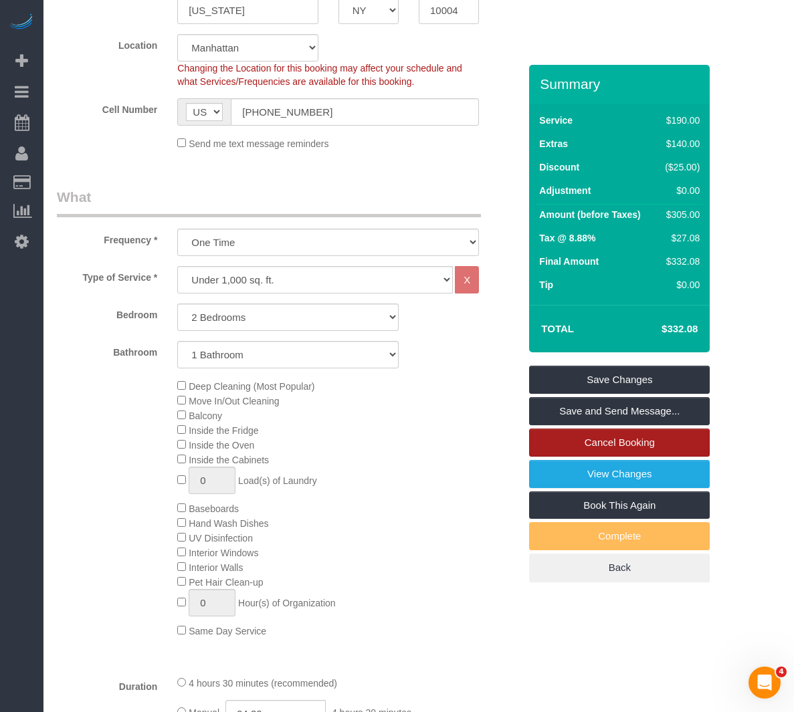
click at [557, 441] on link "Cancel Booking" at bounding box center [619, 443] width 180 height 28
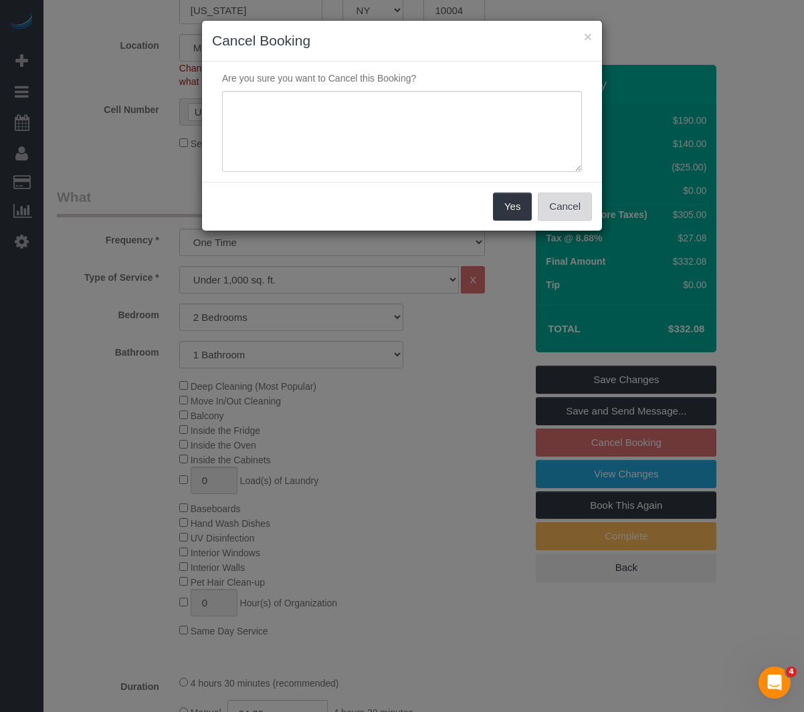
click at [564, 203] on button "Cancel" at bounding box center [564, 207] width 54 height 28
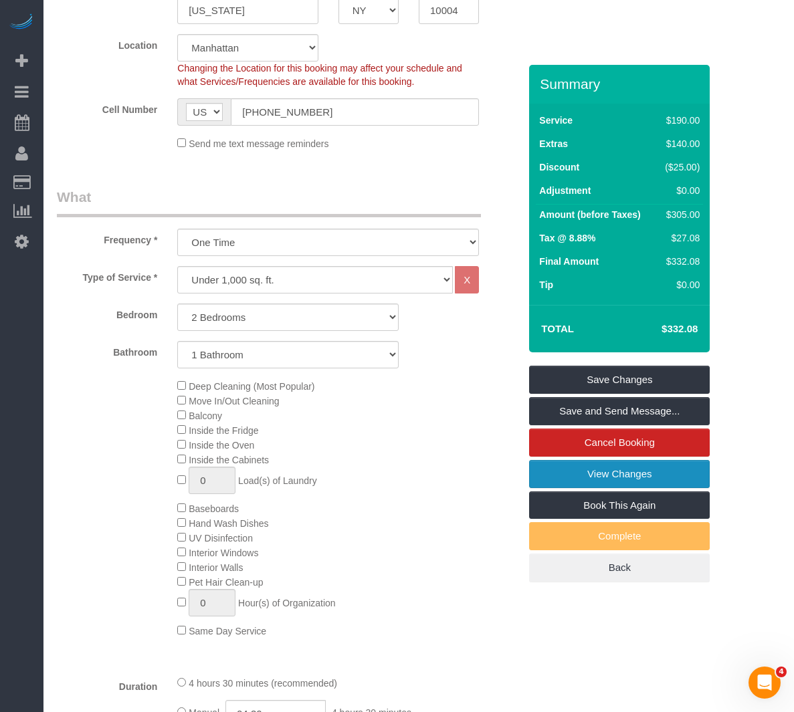
click at [568, 466] on link "View Changes" at bounding box center [619, 474] width 180 height 28
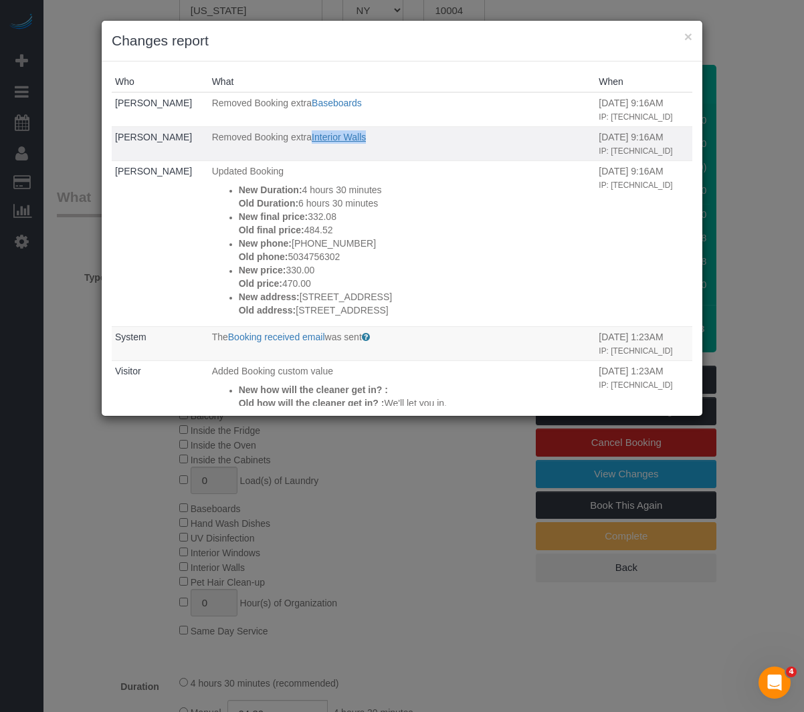
drag, startPoint x: 389, startPoint y: 157, endPoint x: 303, endPoint y: 153, distance: 86.3
click at [303, 153] on td "Removed Booking extra Interior Walls" at bounding box center [402, 143] width 387 height 34
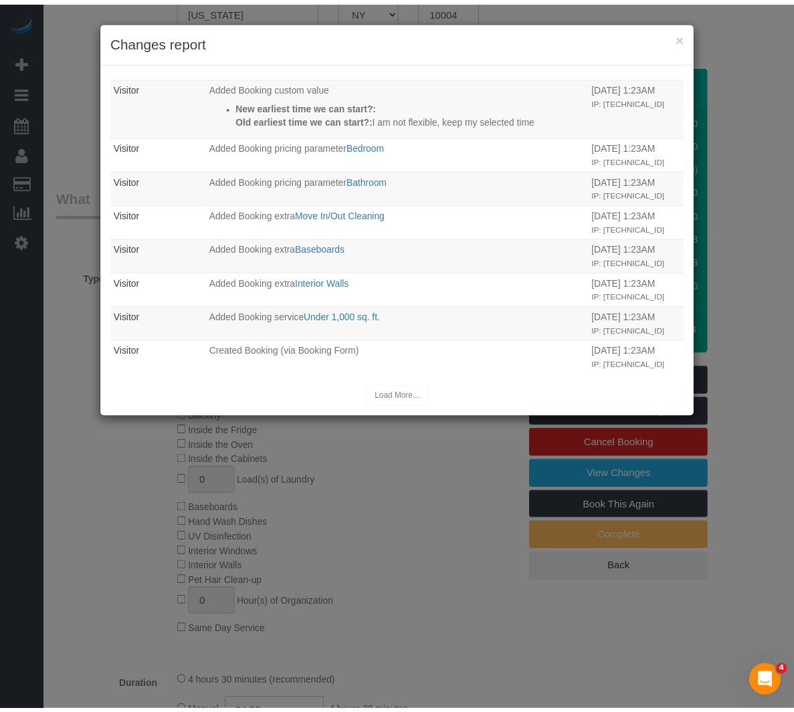
scroll to position [514, 0]
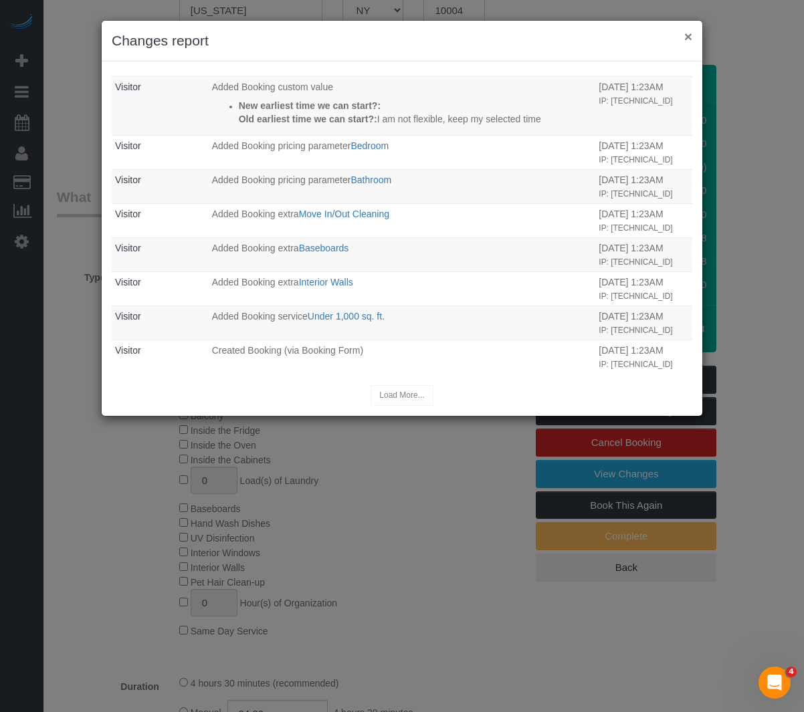
click at [691, 38] on button "×" at bounding box center [688, 36] width 8 height 14
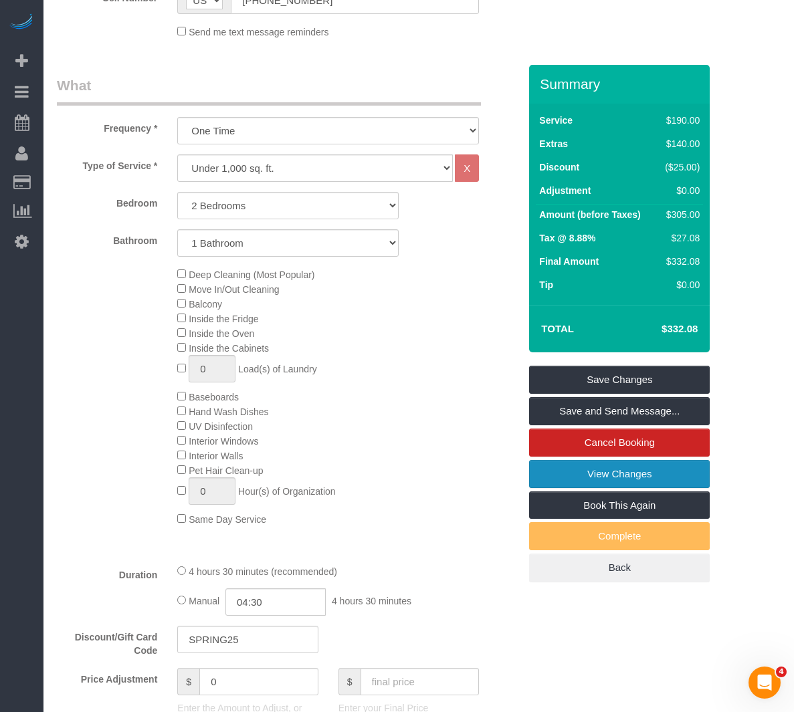
scroll to position [468, 0]
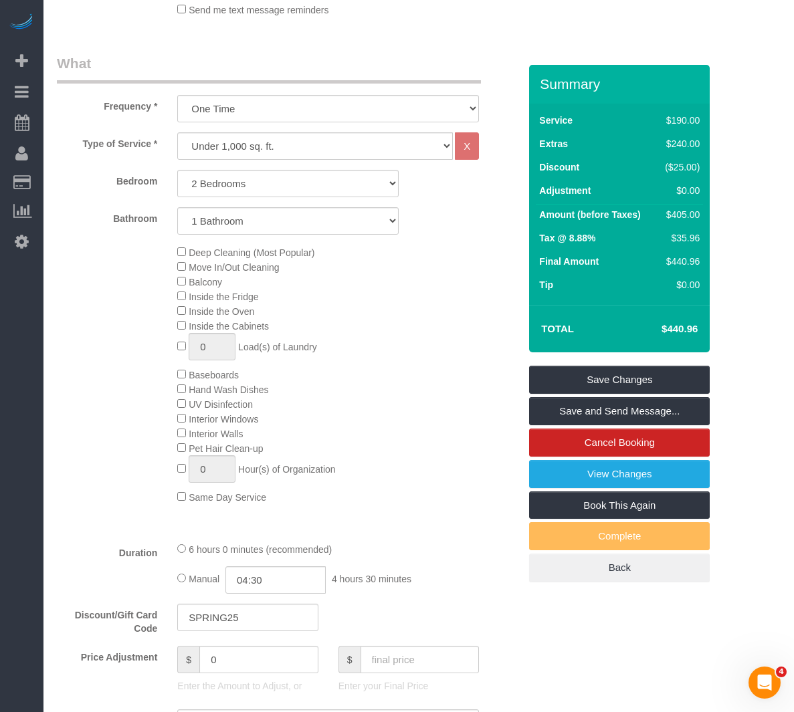
click at [443, 243] on div "Type of Service * Under 1,000 sq. ft. 1,001 - 1,500 sq. ft. 1,500+ sq. ft. Cust…" at bounding box center [288, 331] width 462 height 398
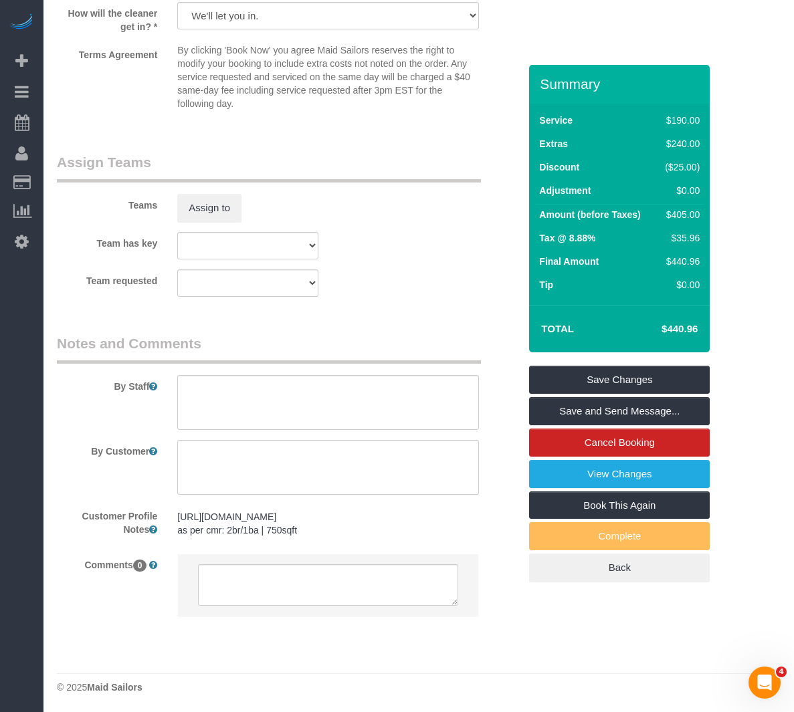
scroll to position [1673, 0]
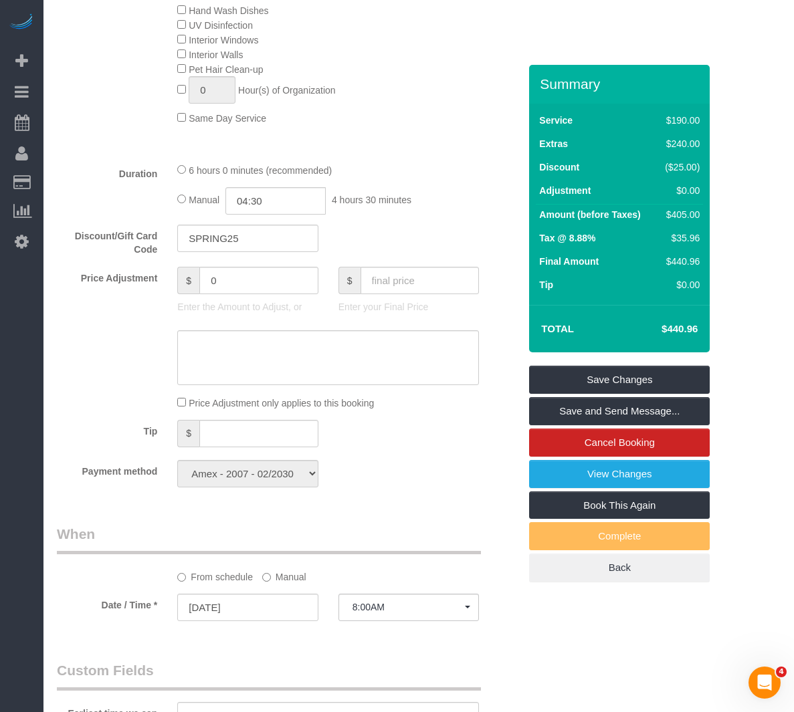
scroll to position [804, 0]
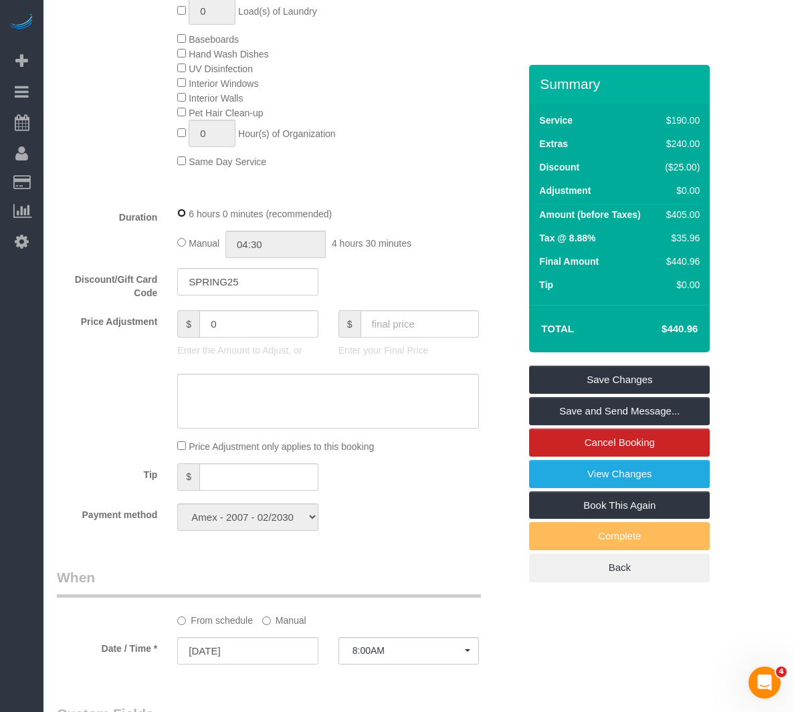
select select "spot60"
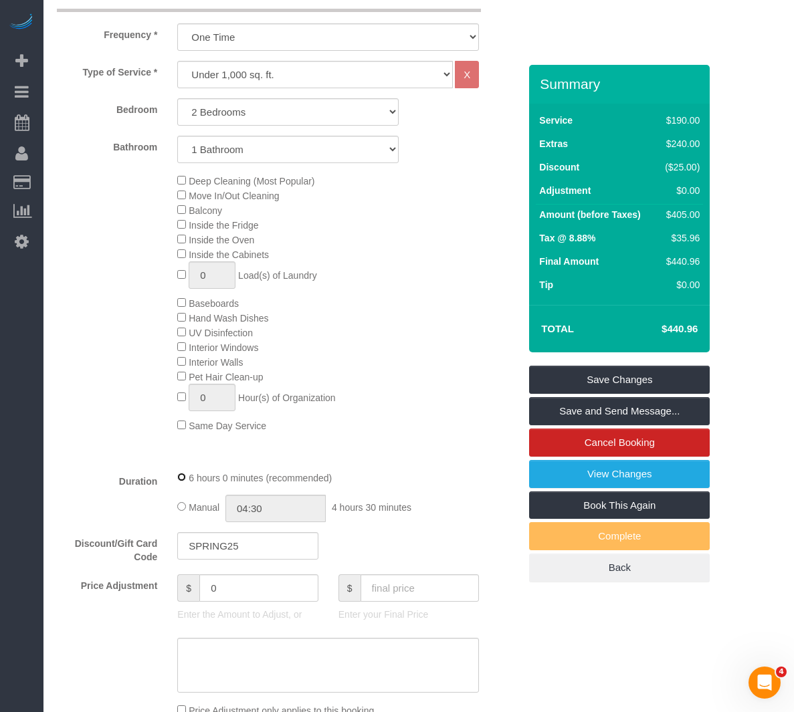
scroll to position [536, 0]
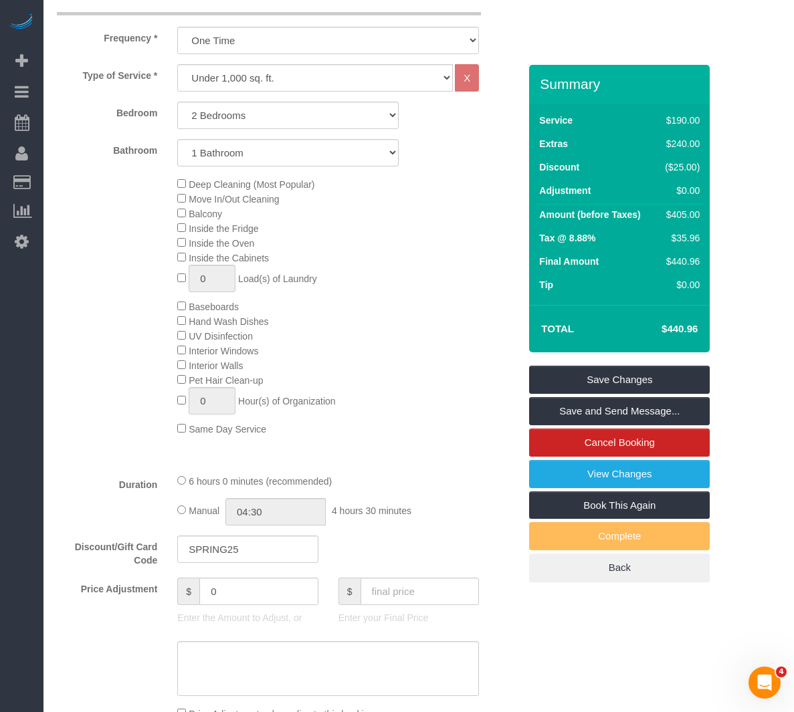
click at [387, 199] on div "Deep Cleaning (Most Popular) Move In/Out Cleaning Balcony Inside the Fridge Ins…" at bounding box center [348, 305] width 362 height 259
click at [471, 221] on div "Deep Cleaning (Most Popular) Move In/Out Cleaning Balcony Inside the Fridge Ins…" at bounding box center [348, 305] width 362 height 259
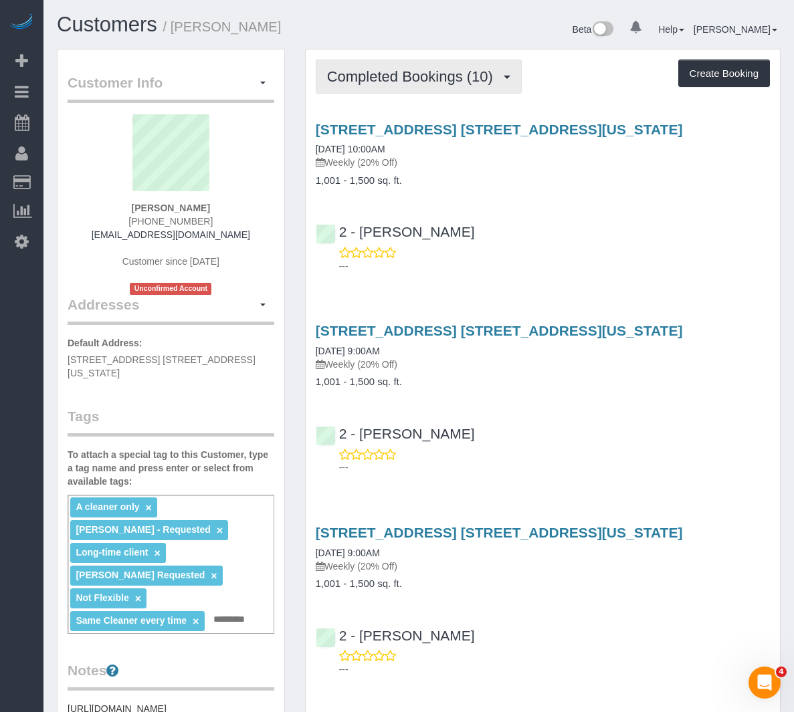
click at [437, 87] on button "Completed Bookings (10)" at bounding box center [419, 76] width 206 height 34
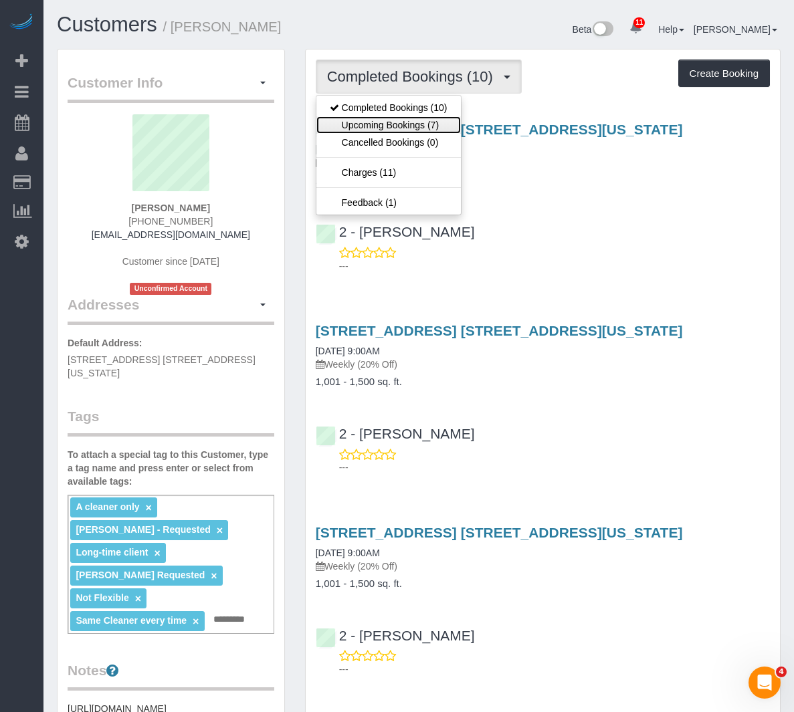
click at [431, 123] on link "Upcoming Bookings (7)" at bounding box center [388, 124] width 144 height 17
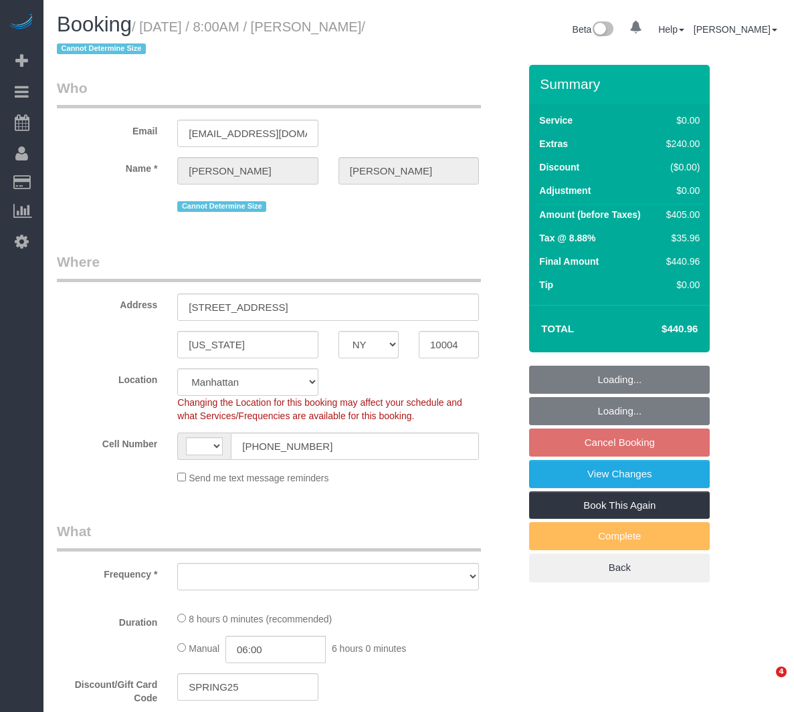
select select "NY"
select select "object:468"
select select "2"
select select "number:89"
select select "number:69"
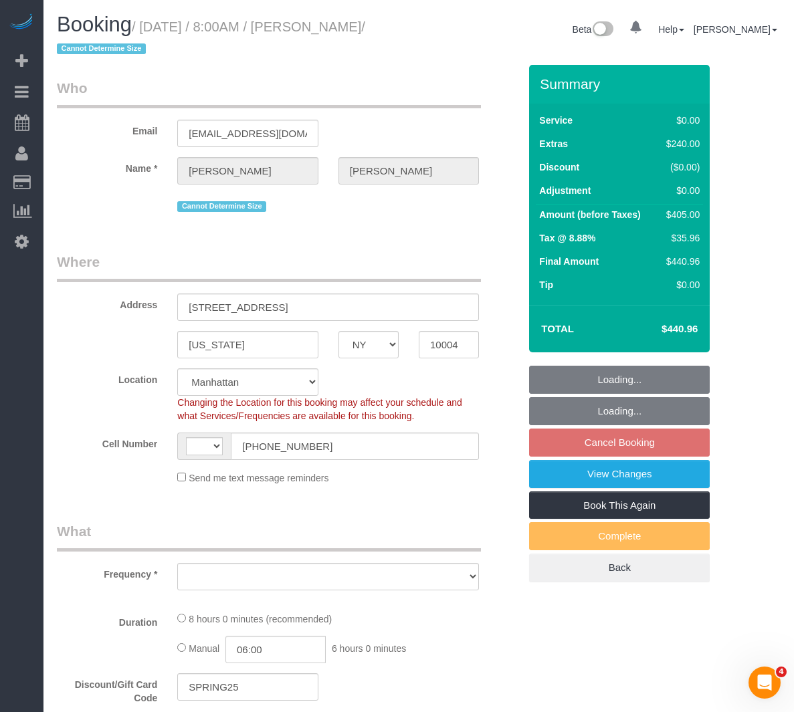
select select "number:15"
select select "number:5"
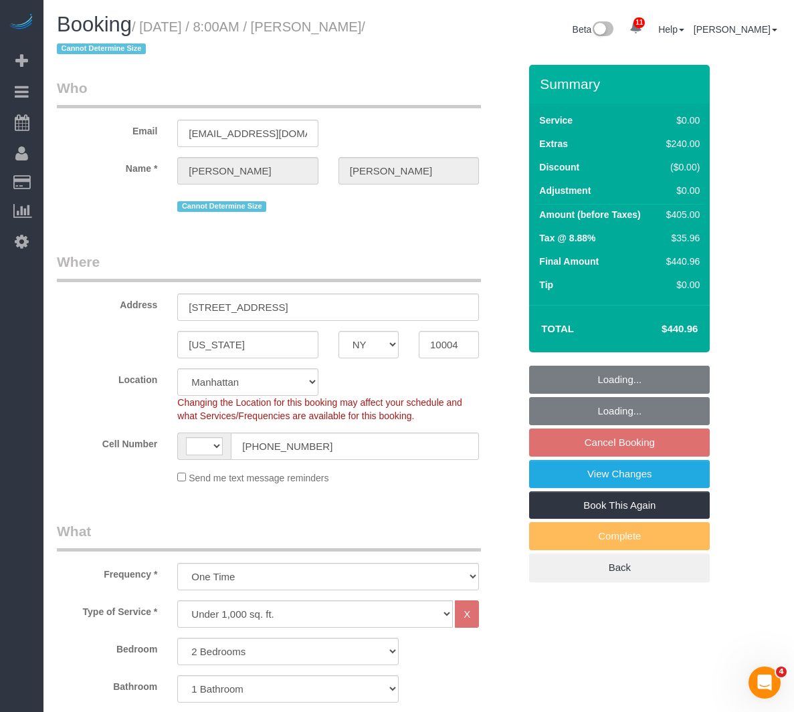
select select "string:stripe-pm_1RxLXL4VGloSiKo7KWL6wPfX"
select select "object:720"
select select "string:US"
select select "2"
select select "spot1"
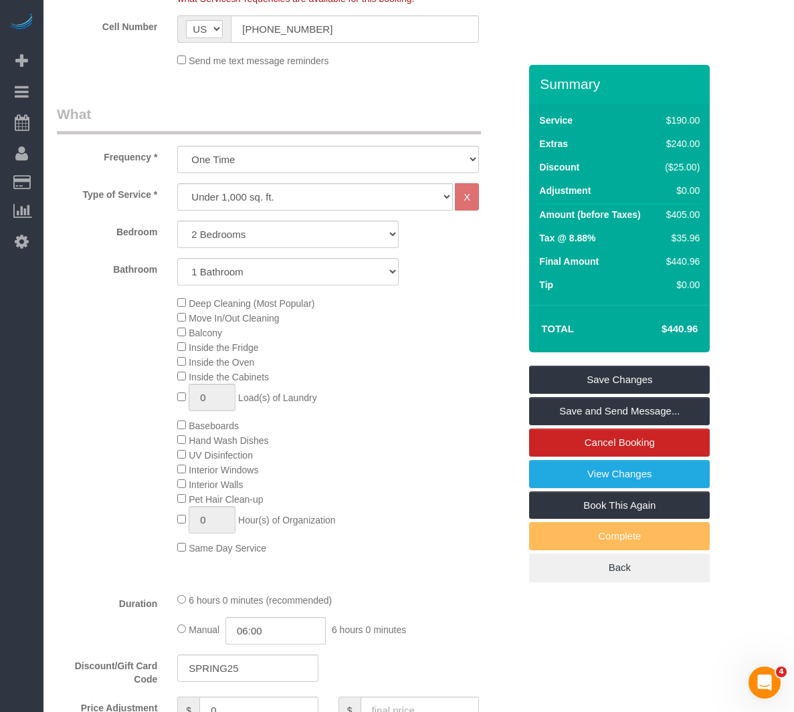
scroll to position [468, 0]
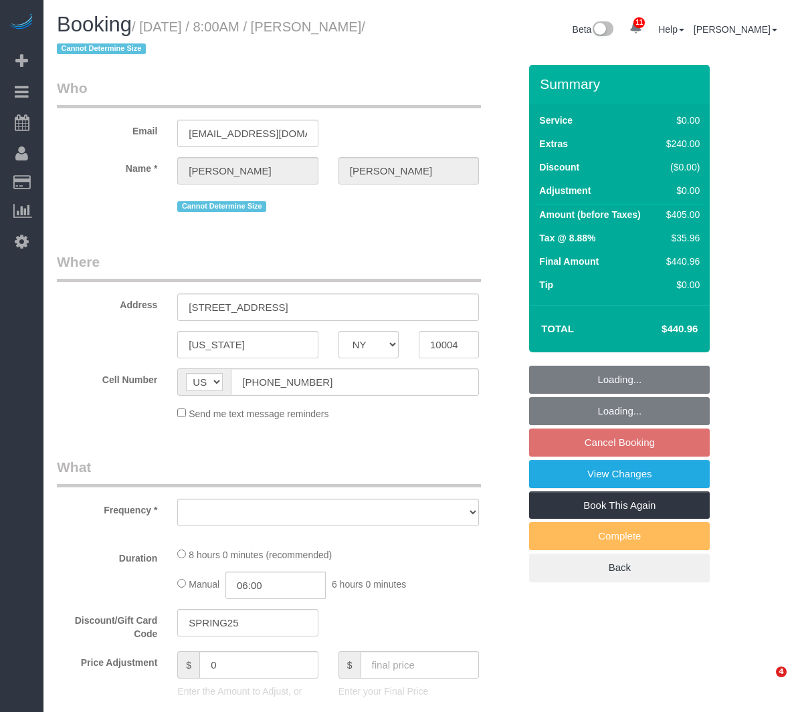
select select "NY"
select select "number:89"
select select "number:69"
select select "number:15"
select select "number:5"
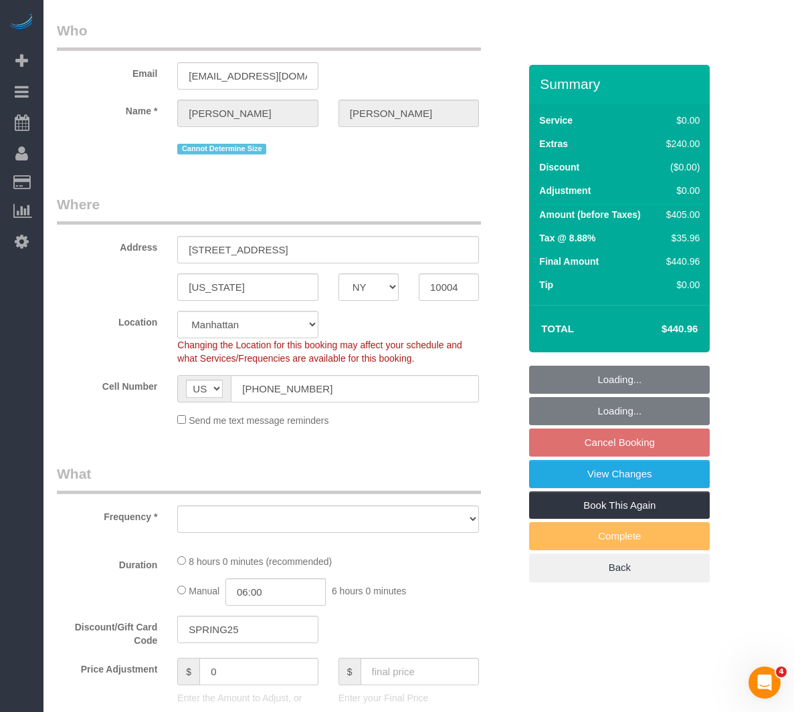
select select "object:860"
select select "string:stripe-pm_1RxLXL4VGloSiKo7KWL6wPfX"
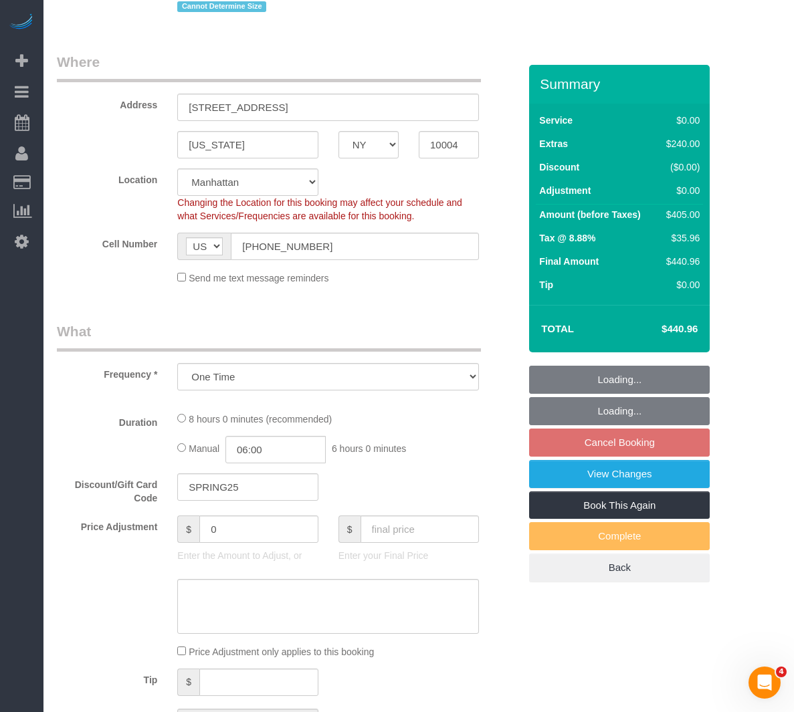
select select "2"
select select "spot1"
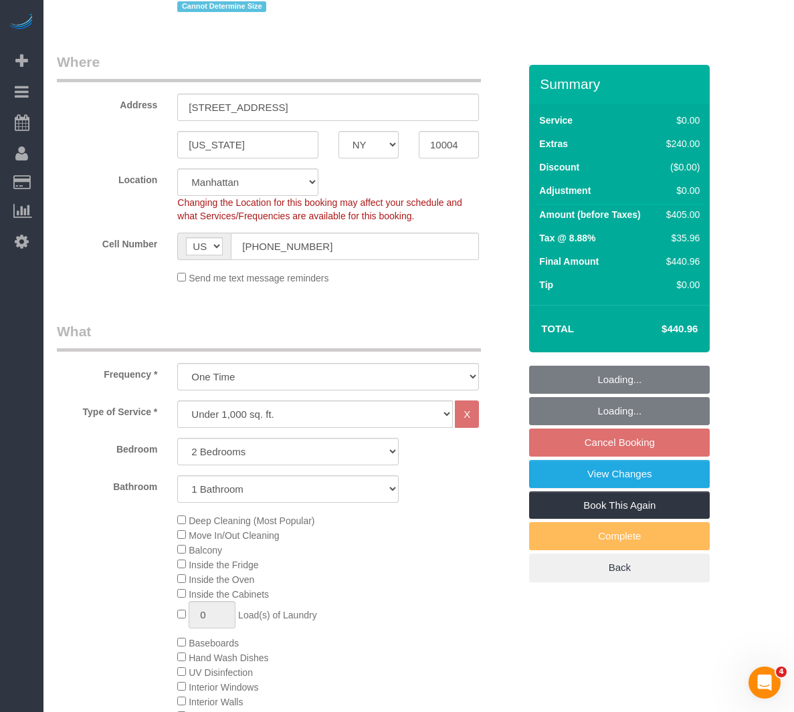
select select "object:1388"
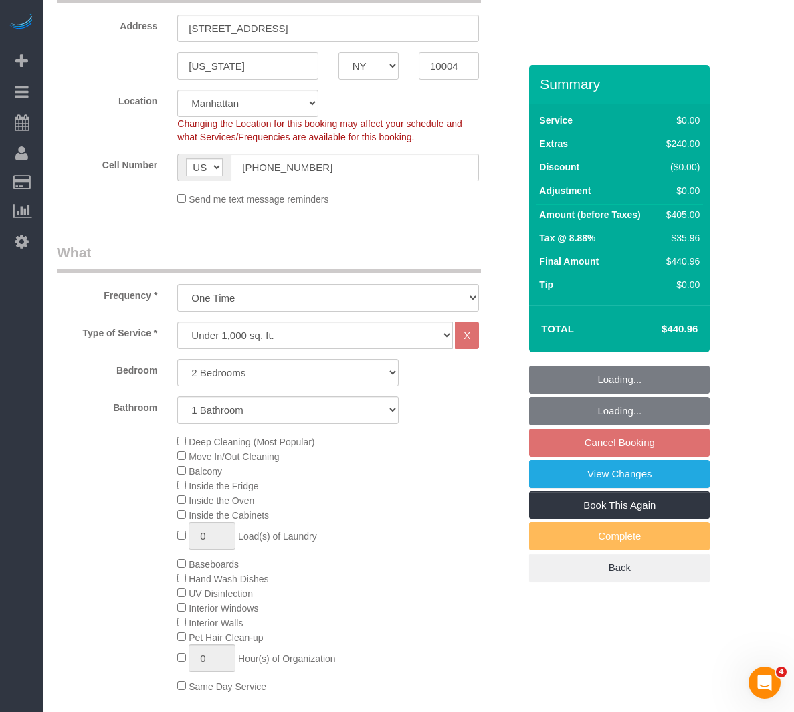
select select "2"
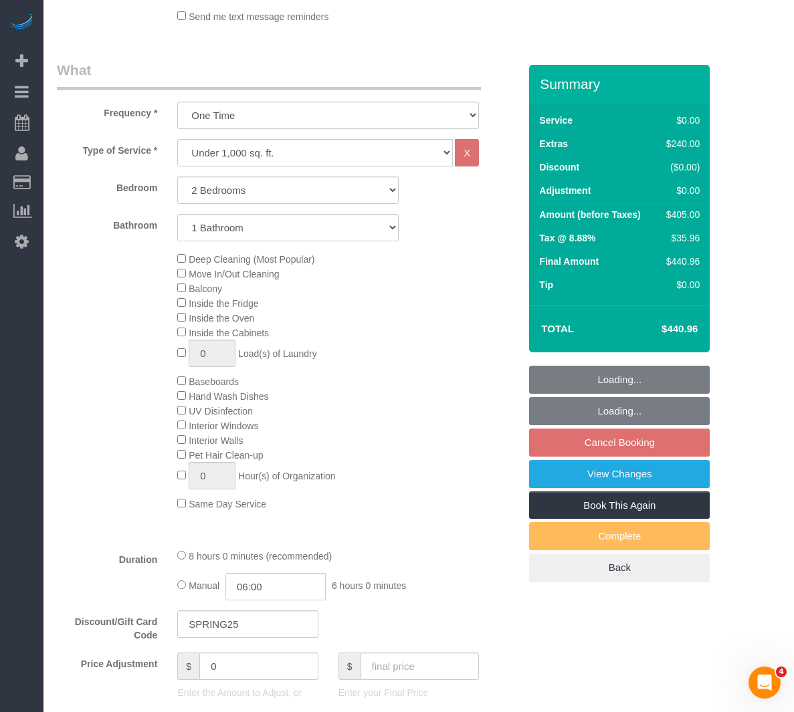
scroll to position [468, 0]
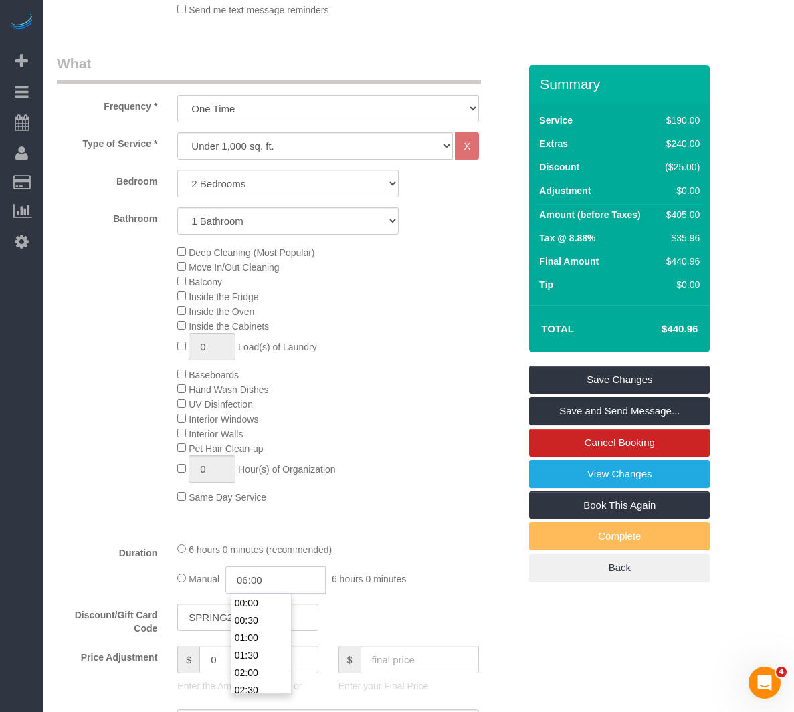
click at [258, 586] on input "06:00" at bounding box center [275, 579] width 100 height 27
type input "03:00"
click at [250, 641] on li "03:00" at bounding box center [260, 640] width 59 height 17
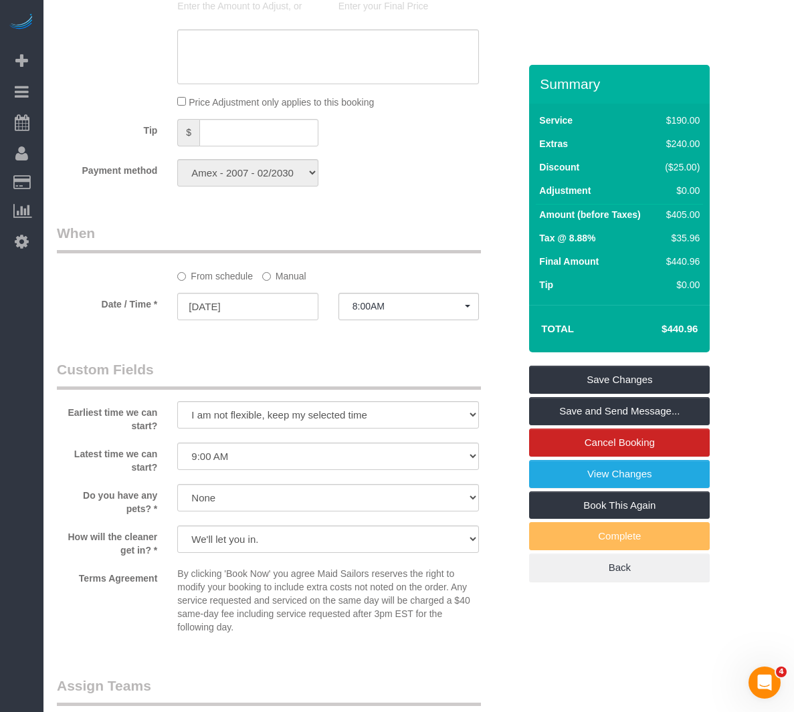
select select "spot60"
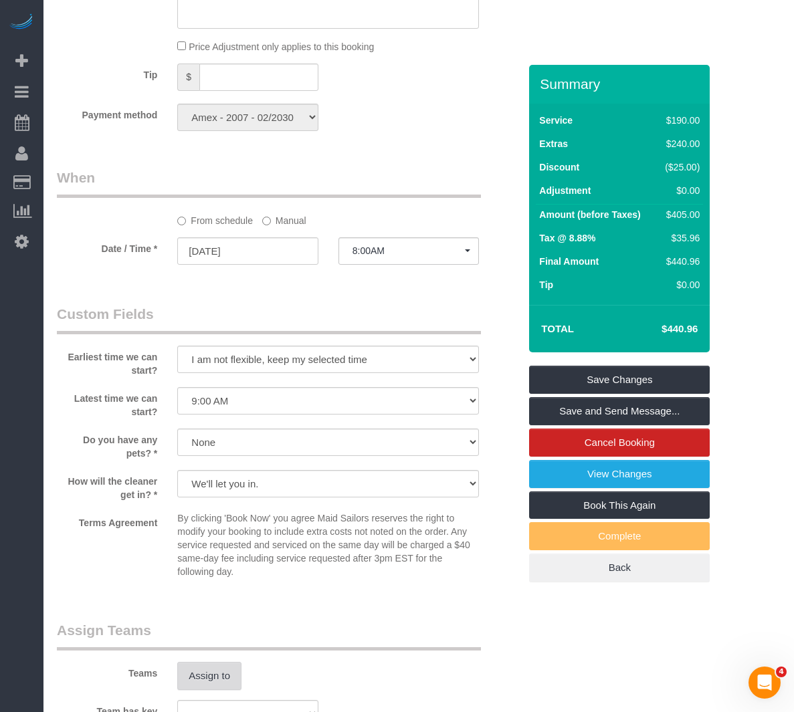
click at [208, 674] on button "Assign to" at bounding box center [209, 676] width 64 height 28
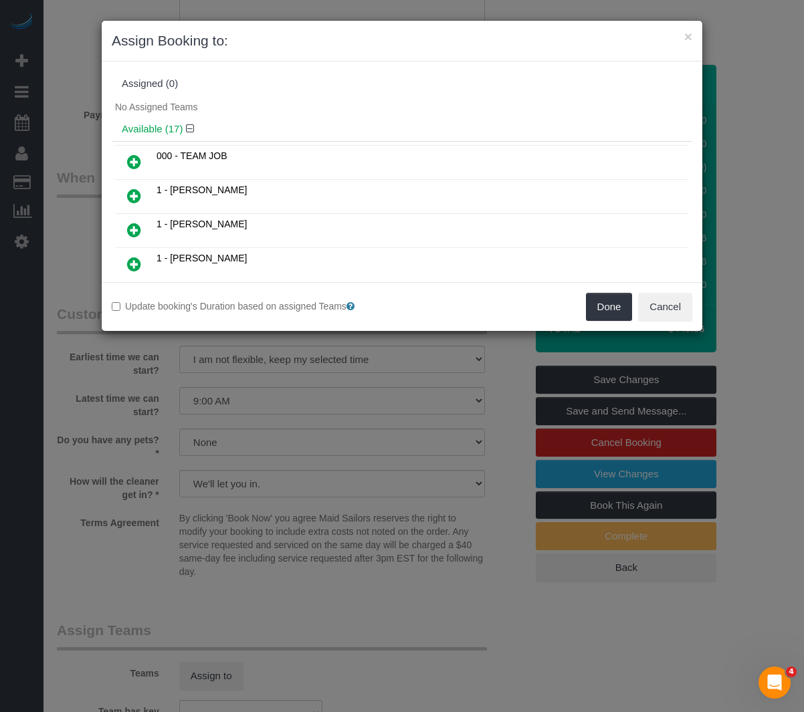
click at [136, 162] on icon at bounding box center [134, 162] width 14 height 16
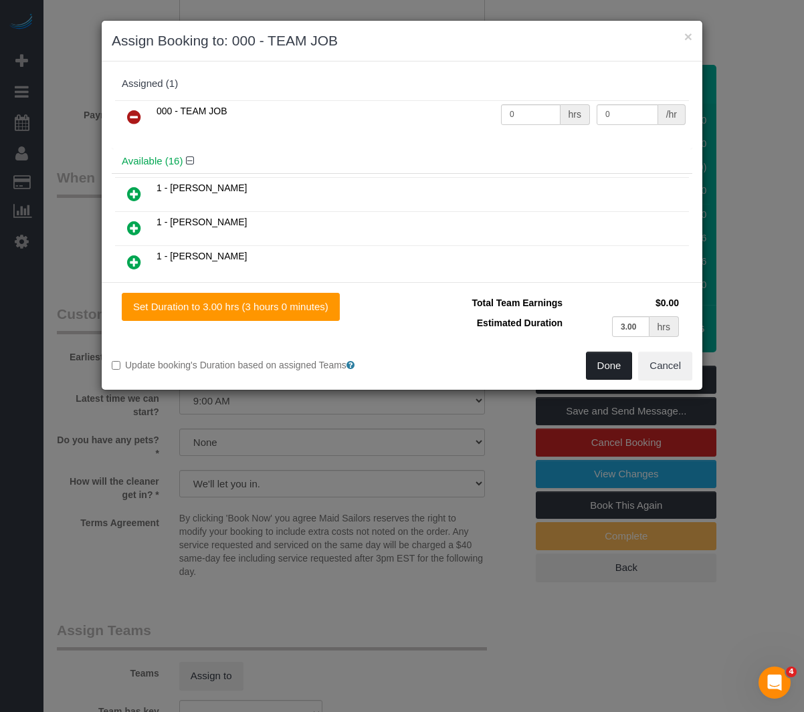
click at [620, 372] on button "Done" at bounding box center [609, 366] width 47 height 28
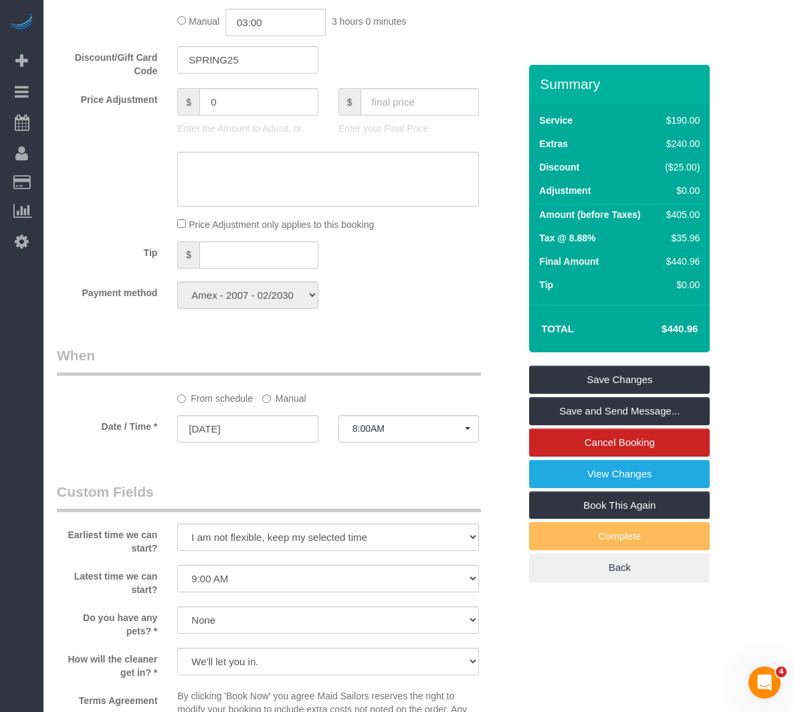
scroll to position [1003, 0]
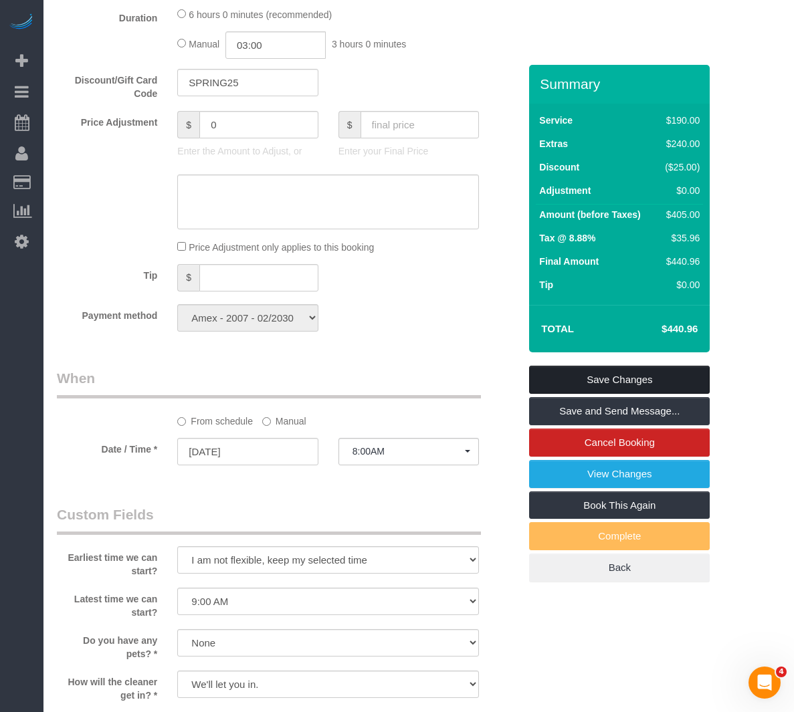
click at [549, 376] on link "Save Changes" at bounding box center [619, 380] width 180 height 28
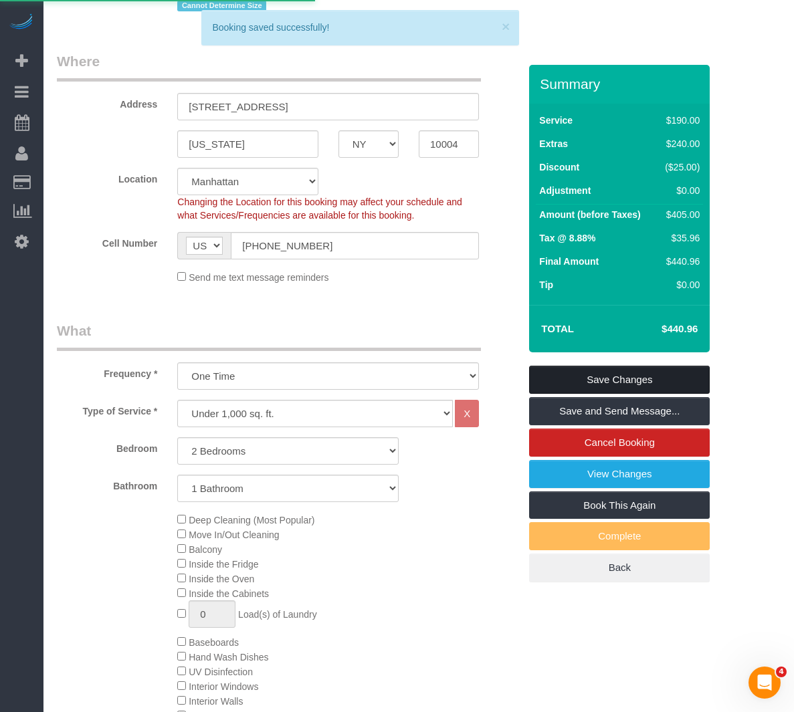
scroll to position [132, 0]
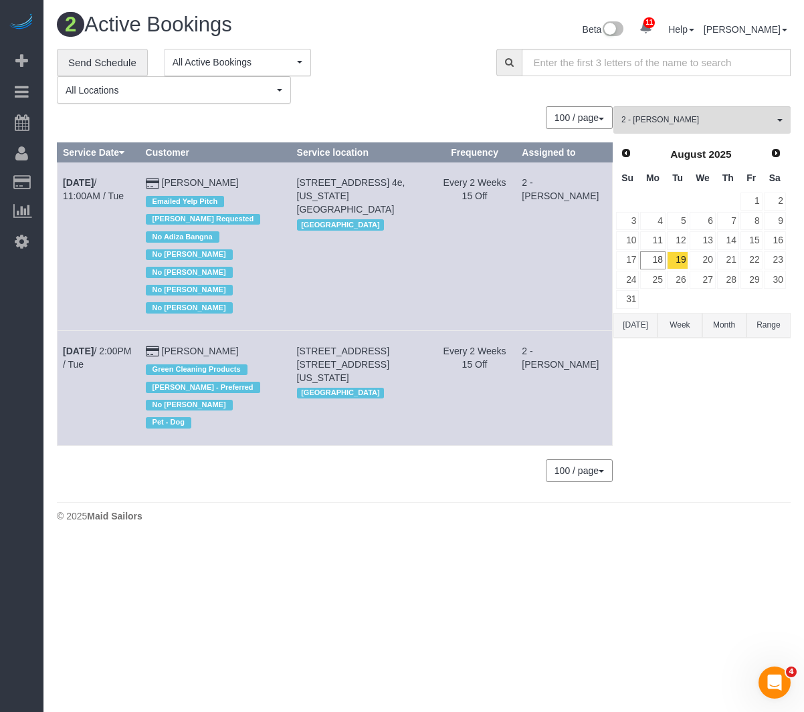
click at [411, 97] on div "**********" at bounding box center [266, 76] width 419 height 55
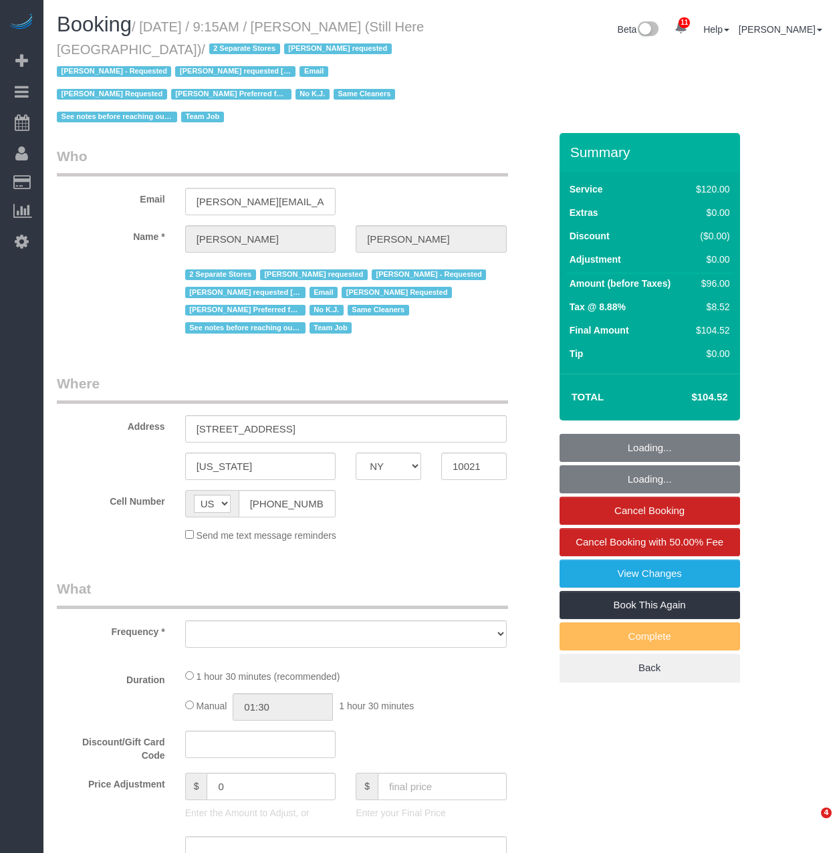
select select "NY"
select select "object:765"
select select "90"
select select "number:89"
select select "number:90"
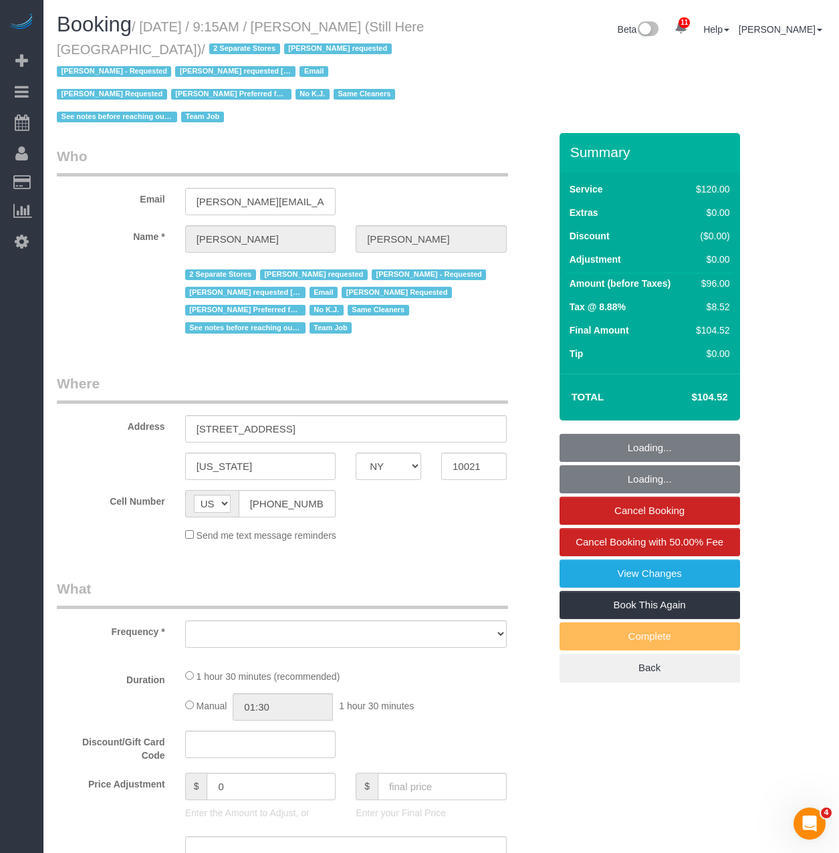
select select "number:15"
select select "number:5"
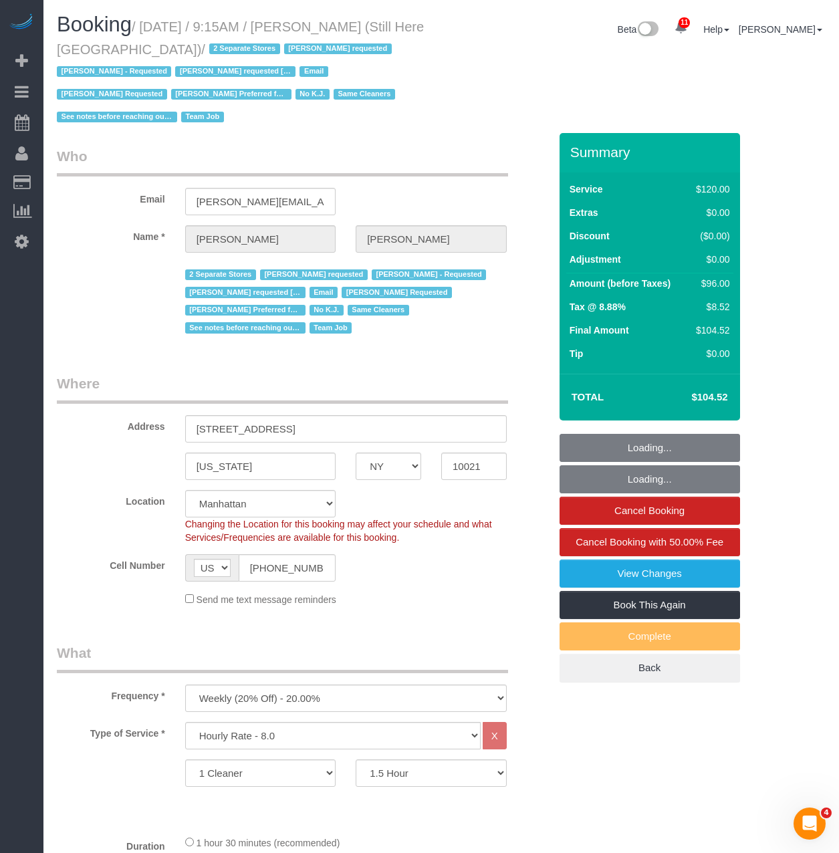
select select "string:stripe-pm_1Oyz8t4VGloSiKo71skqOF54"
select select "object:1065"
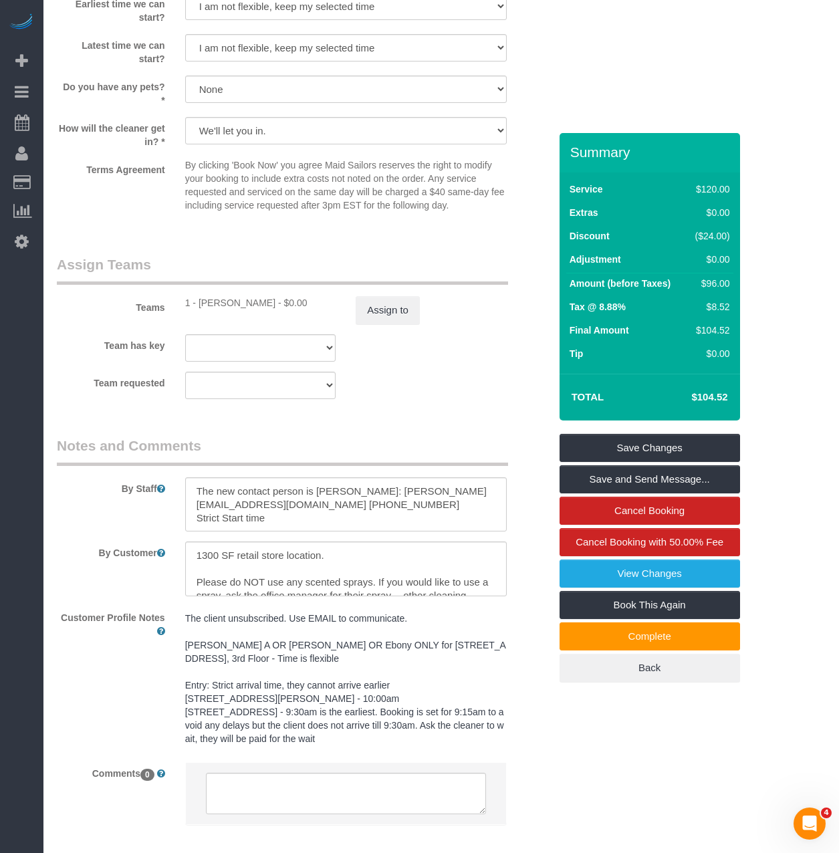
scroll to position [1538, 0]
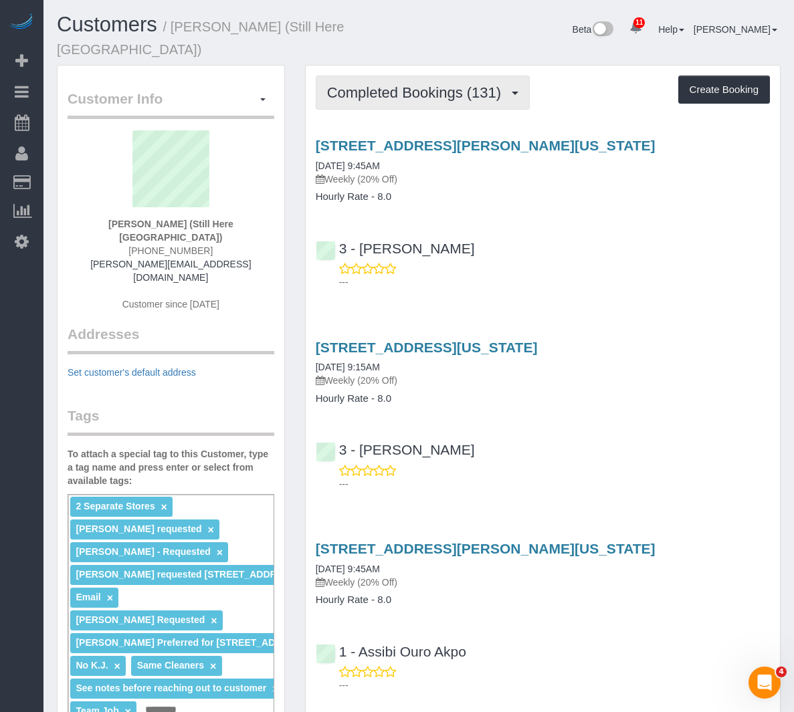
click at [435, 89] on button "Completed Bookings (131)" at bounding box center [423, 93] width 215 height 34
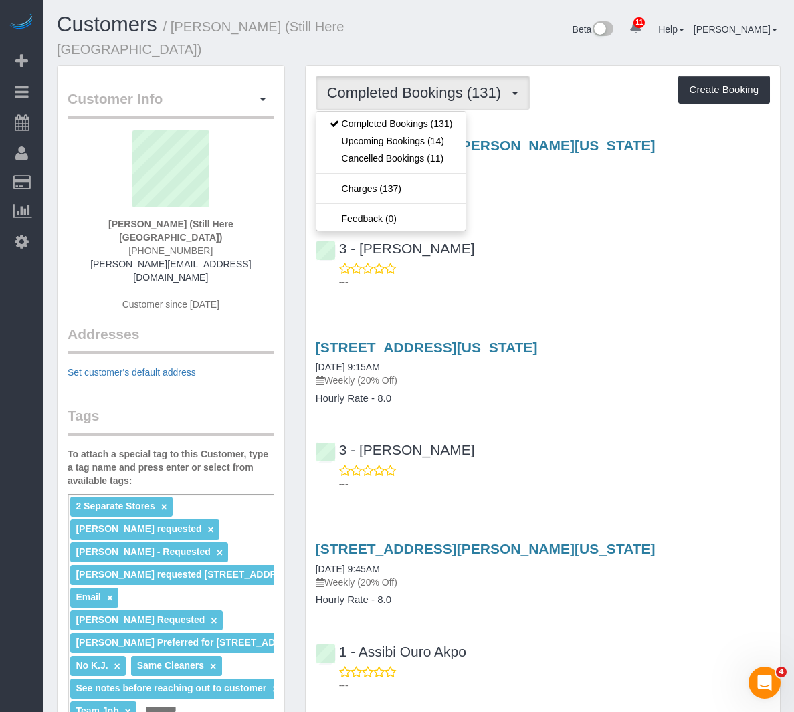
click at [514, 203] on div "268 Elizabeth Street, New York, NY 10012 08/11/2025 9:45AM Weekly (20% Off) Hou…" at bounding box center [543, 170] width 474 height 65
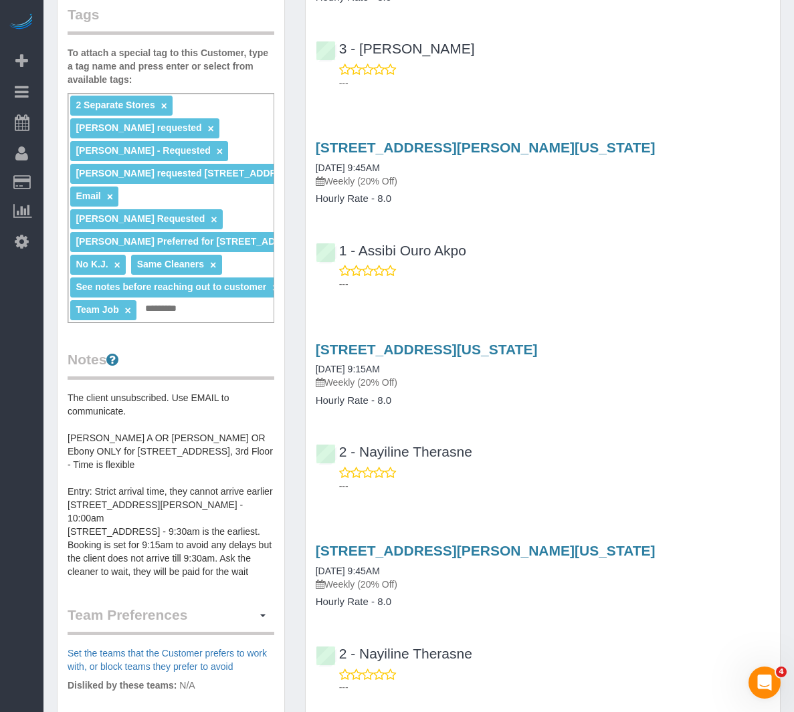
scroll to position [67, 0]
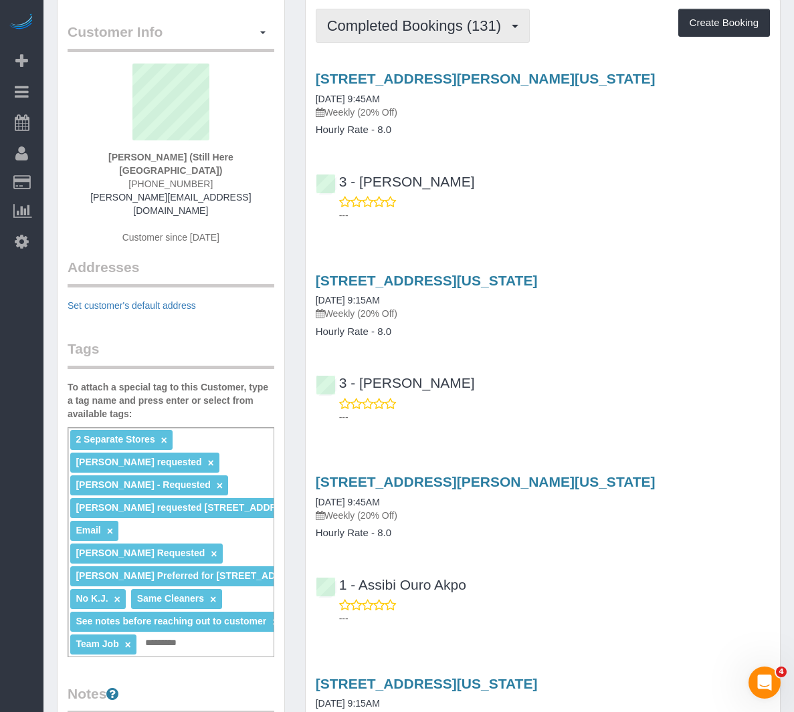
click at [420, 19] on button "Completed Bookings (131)" at bounding box center [423, 26] width 215 height 34
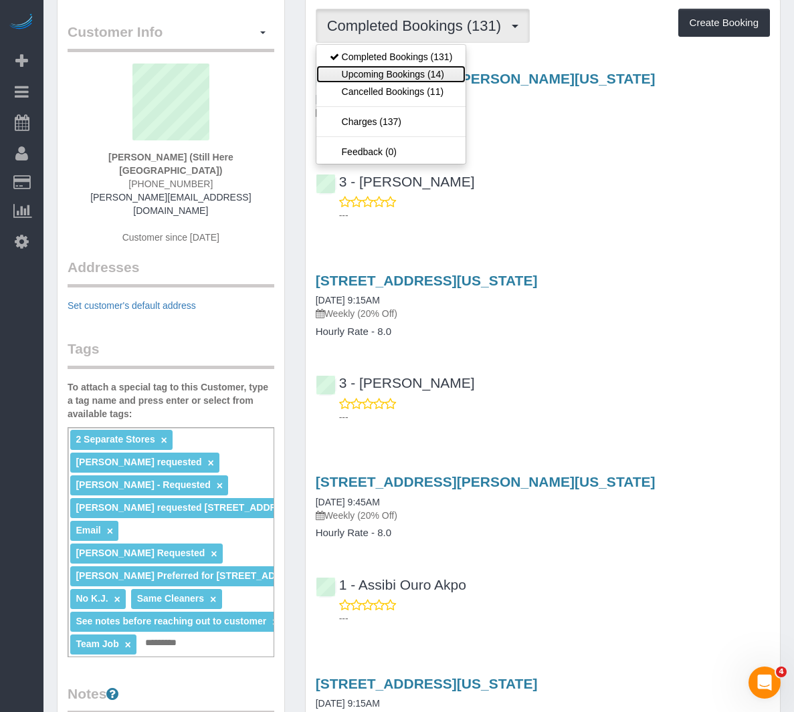
click at [418, 66] on link "Upcoming Bookings (14)" at bounding box center [391, 74] width 150 height 17
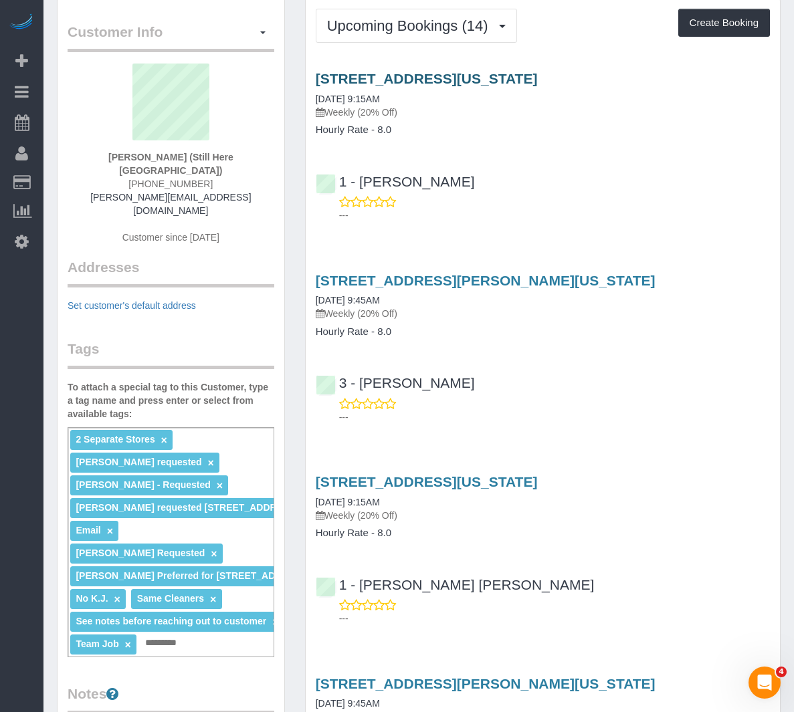
drag, startPoint x: 308, startPoint y: 83, endPoint x: 454, endPoint y: 87, distance: 145.8
click at [454, 87] on div "905 Madison Avenue, New York, NY 10021 08/18/2025 9:15AM Weekly (20% Off) Hourl…" at bounding box center [543, 103] width 474 height 65
copy link "905 Madison Avenue"
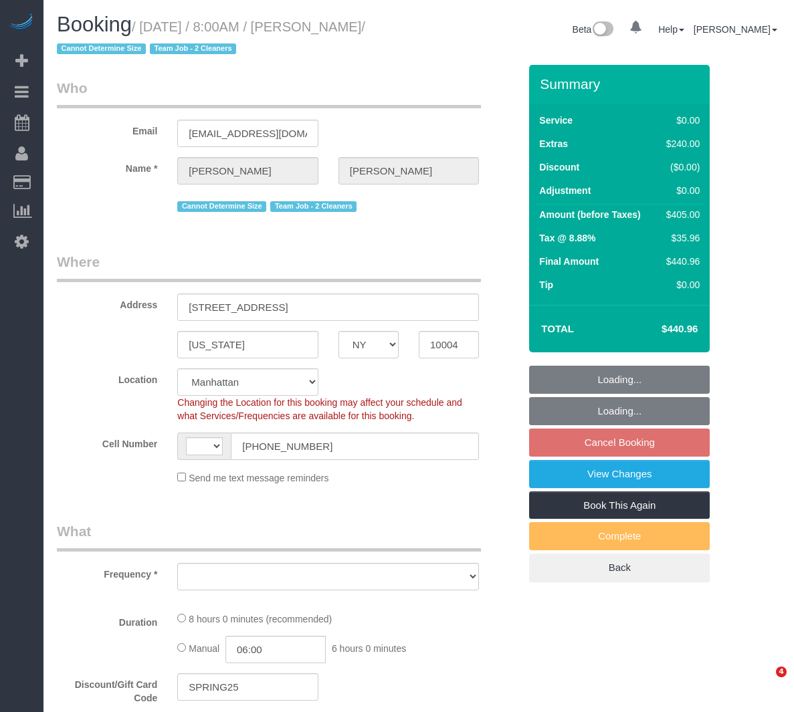
select select "NY"
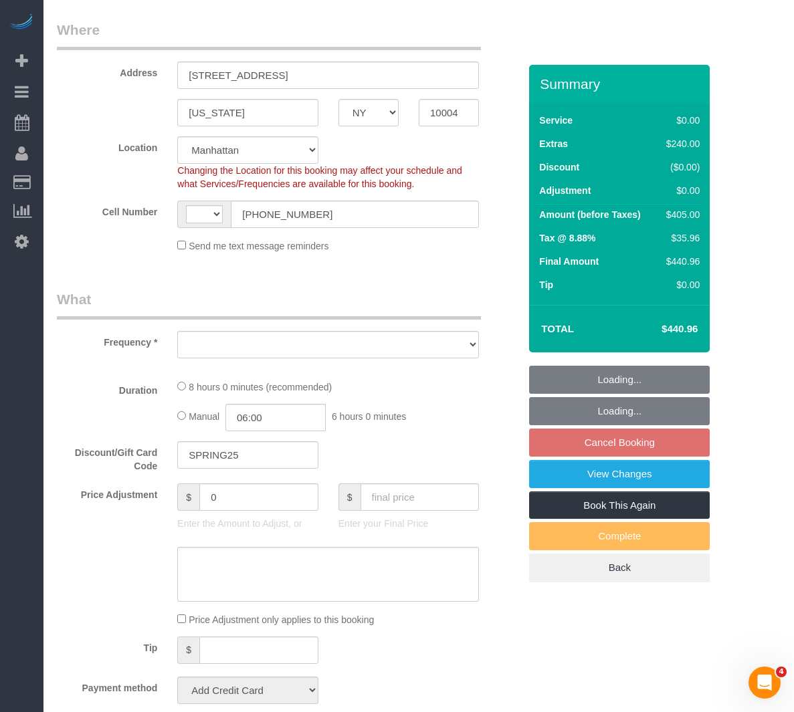
scroll to position [401, 0]
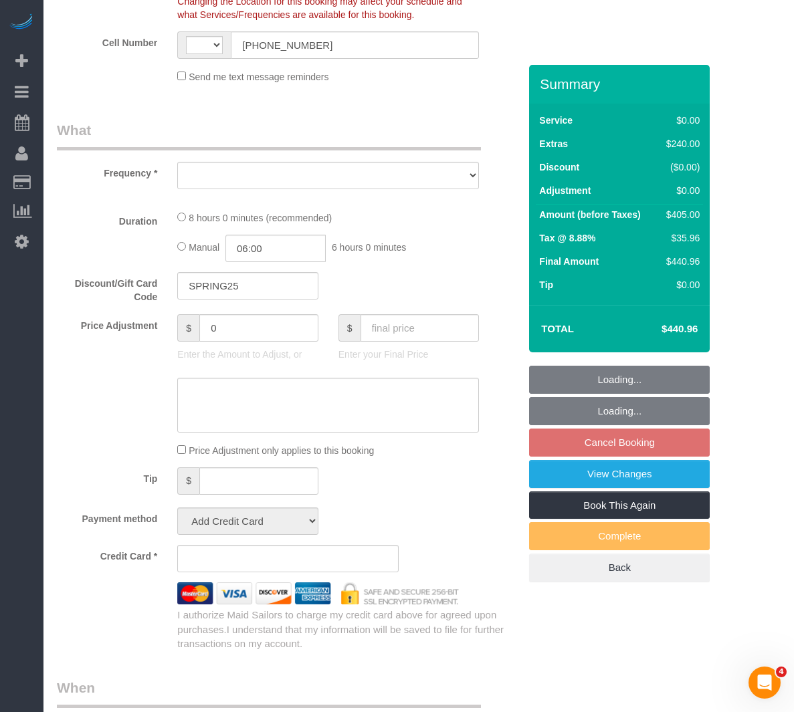
select select "string:[GEOGRAPHIC_DATA]"
select select "spot1"
select select "number:89"
select select "number:69"
select select "number:15"
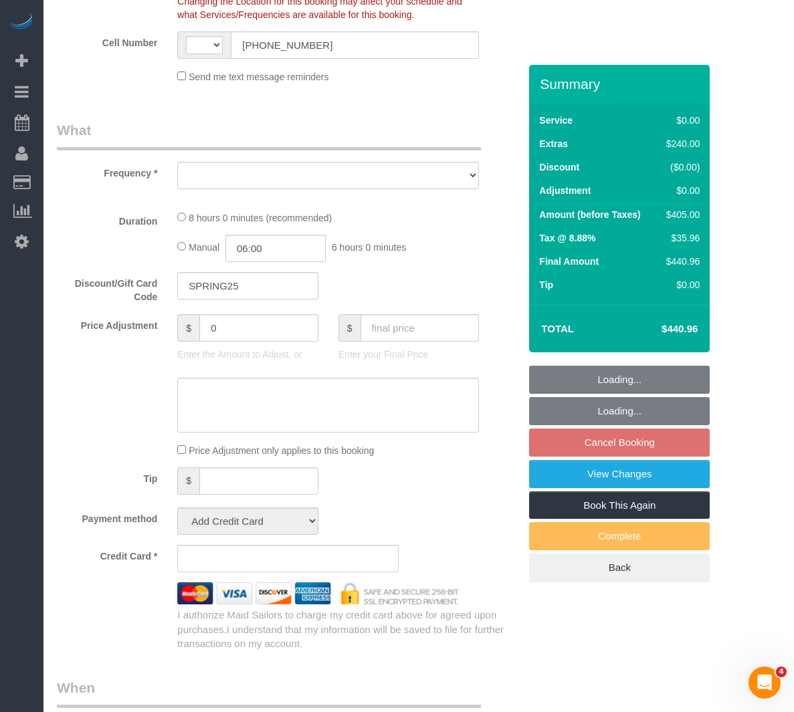
select select "number:5"
select select "object:724"
select select "2"
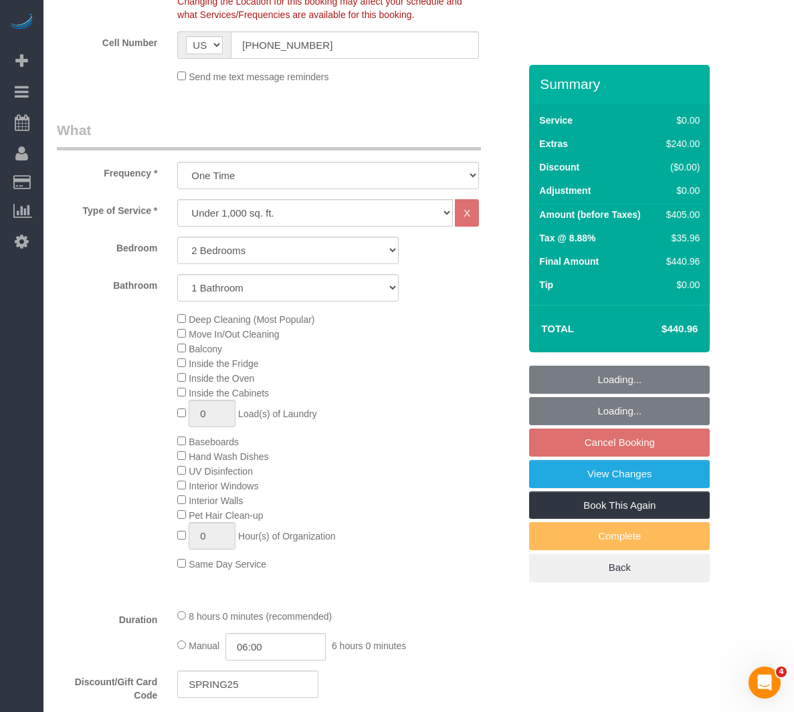
select select "object:1392"
select select "string:stripe-pm_1RxLXL4VGloSiKo7KWL6wPfX"
select select "2"
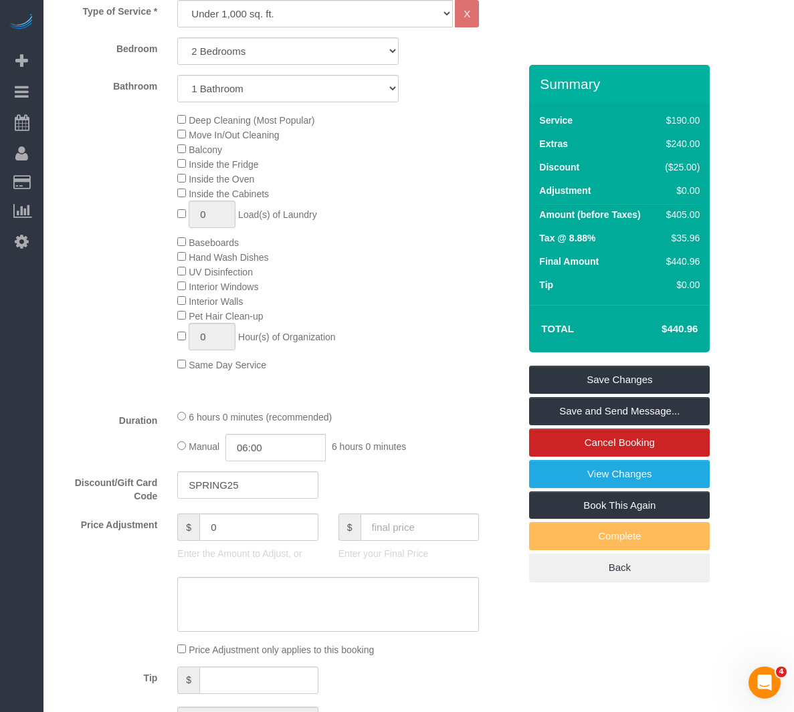
scroll to position [602, 0]
click at [606, 480] on link "View Changes" at bounding box center [619, 474] width 180 height 28
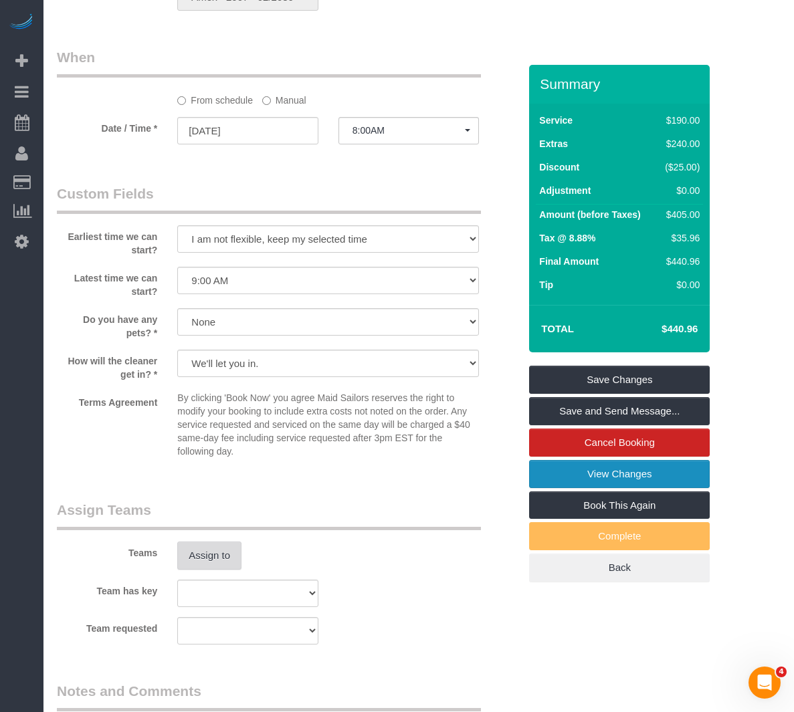
scroll to position [1337, 0]
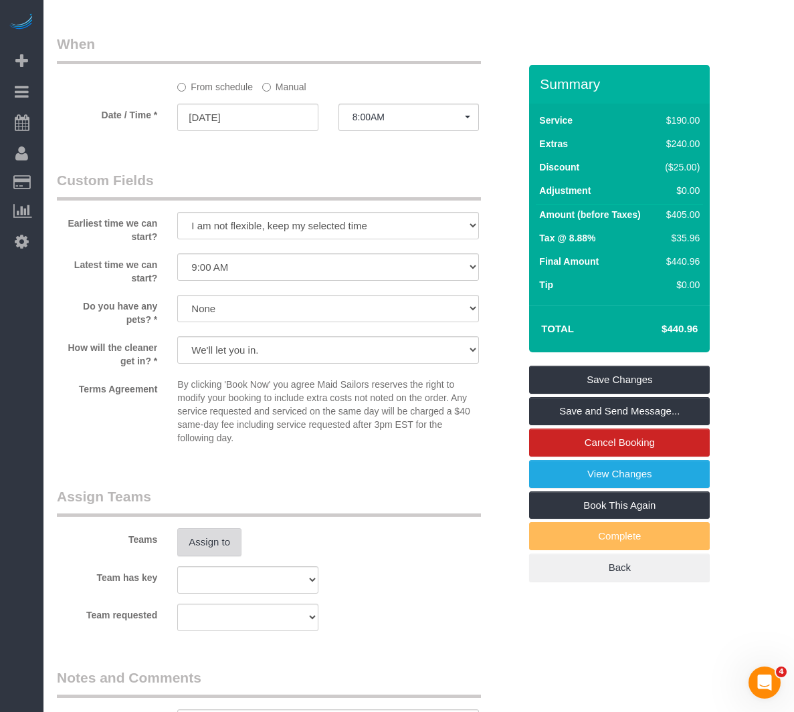
click at [216, 533] on button "Assign to" at bounding box center [209, 542] width 64 height 28
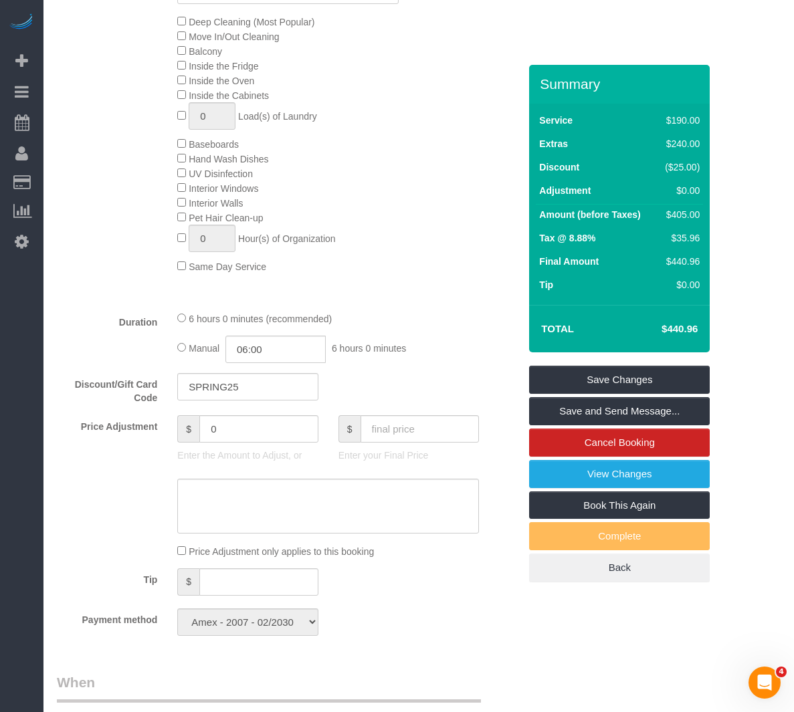
scroll to position [735, 0]
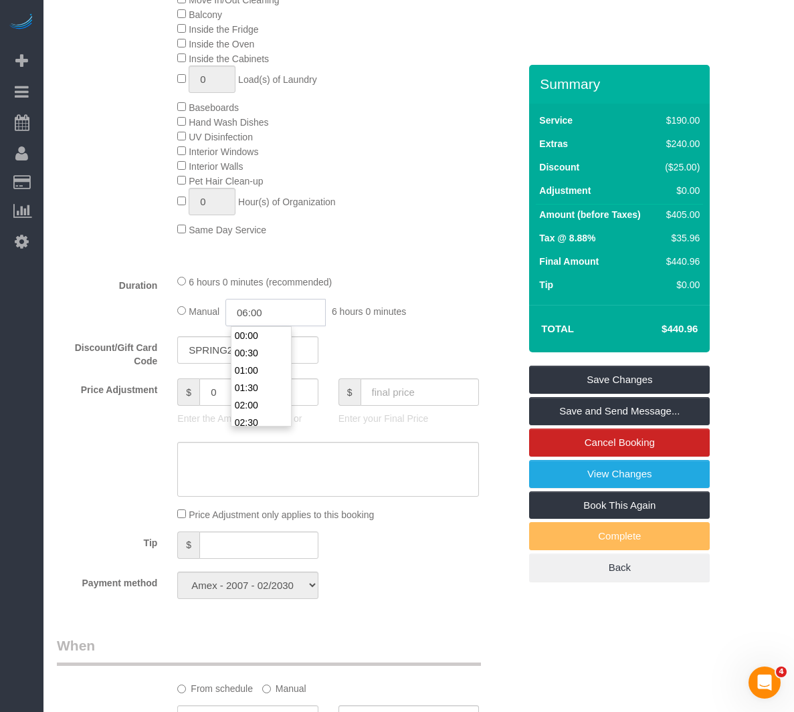
click at [265, 319] on input "06:00" at bounding box center [275, 312] width 100 height 27
type input "03:00"
click at [253, 374] on li "03:00" at bounding box center [260, 382] width 59 height 17
select select "spot60"
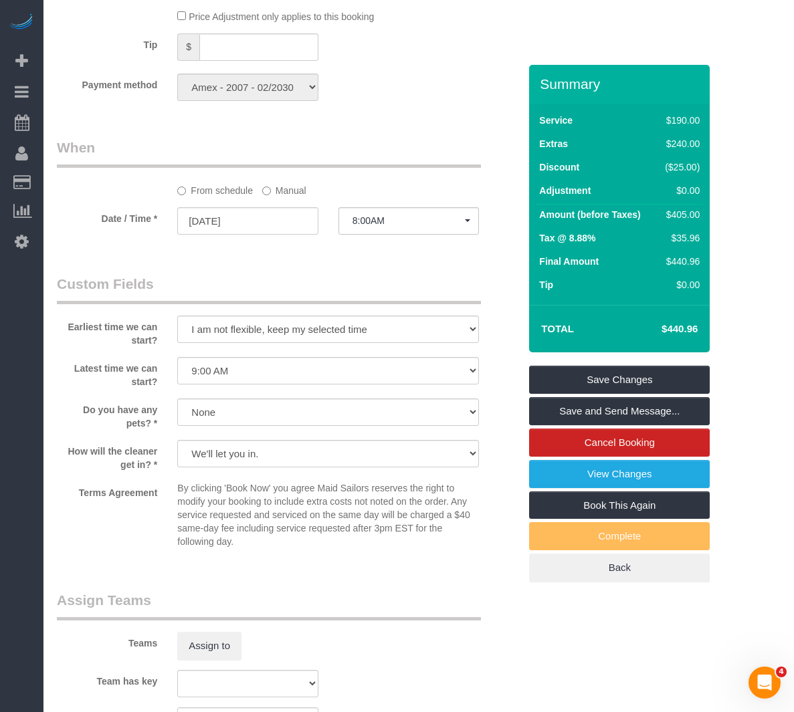
scroll to position [1337, 0]
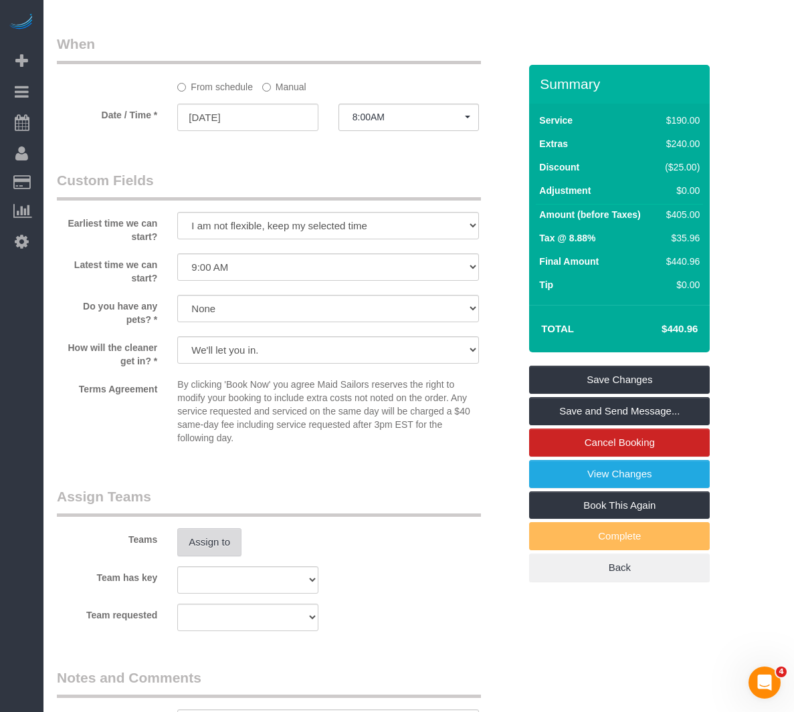
click at [205, 543] on button "Assign to" at bounding box center [209, 542] width 64 height 28
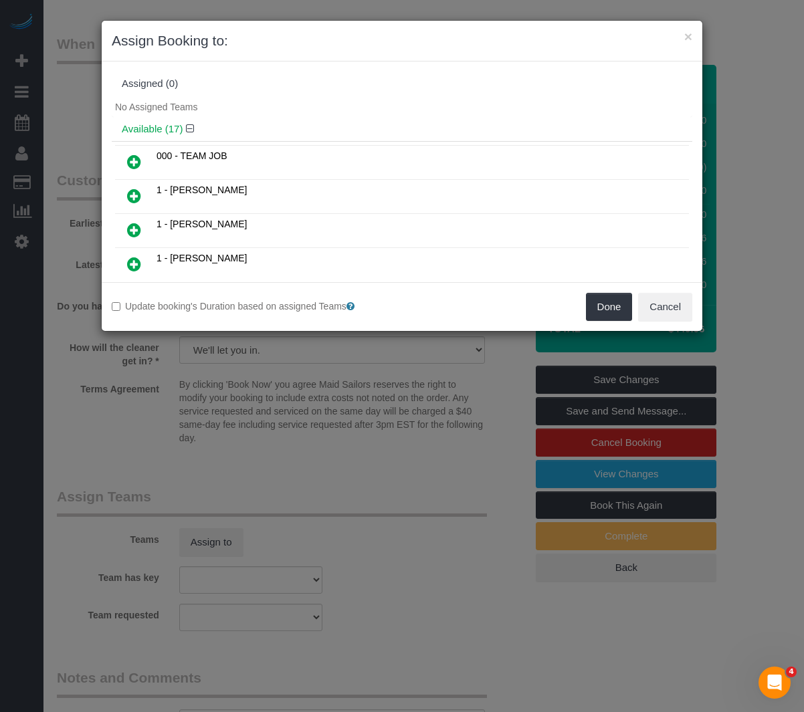
click at [132, 163] on icon at bounding box center [134, 162] width 14 height 16
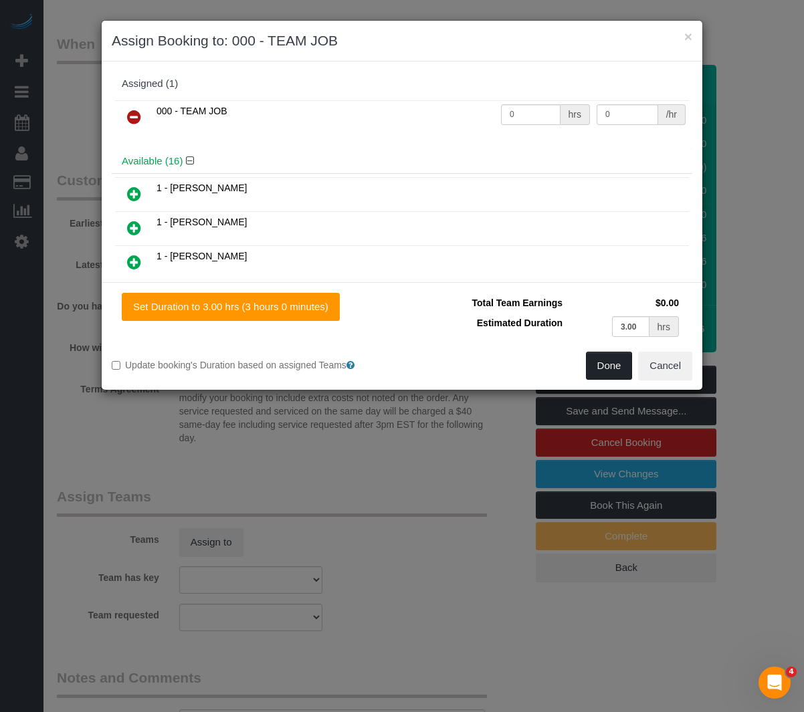
click at [598, 366] on button "Done" at bounding box center [609, 366] width 47 height 28
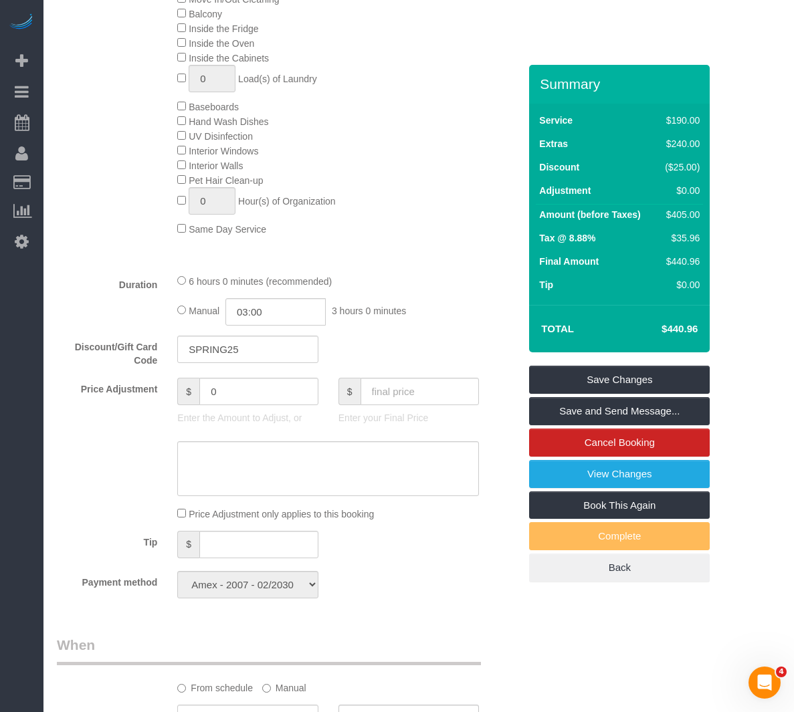
scroll to position [735, 0]
click at [578, 477] on link "View Changes" at bounding box center [619, 474] width 180 height 28
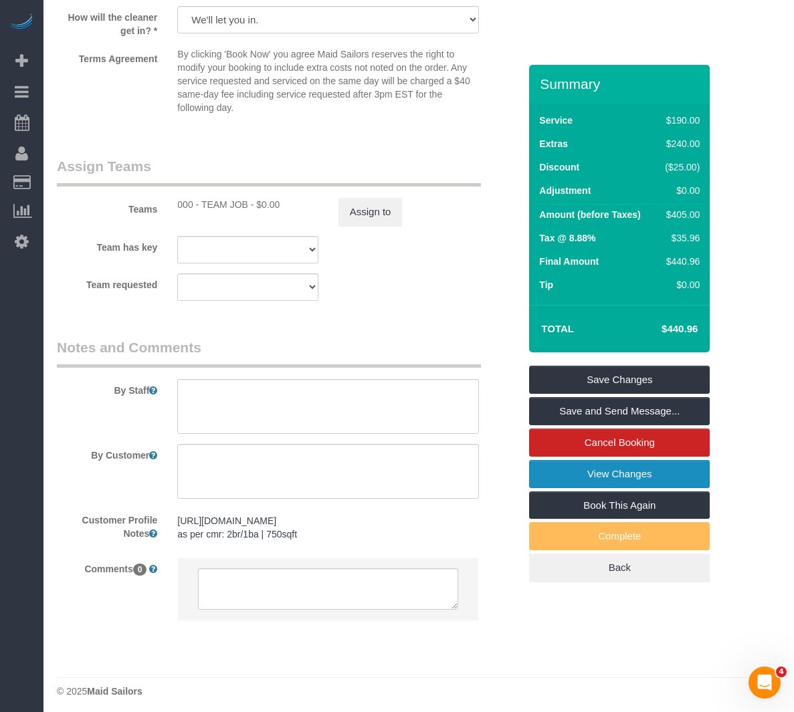
scroll to position [1673, 0]
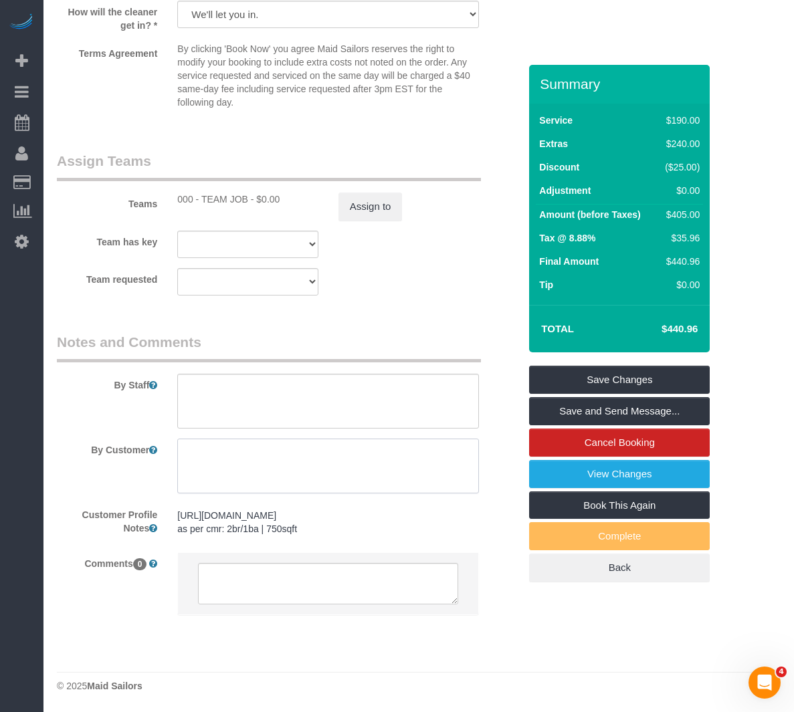
click at [207, 465] on textarea at bounding box center [328, 466] width 302 height 55
paste textarea "?br/?ba Move Service Whole unit deep cleaning including: Interior and Exterior …"
click at [193, 451] on textarea at bounding box center [328, 466] width 302 height 55
click at [213, 451] on textarea at bounding box center [328, 466] width 302 height 55
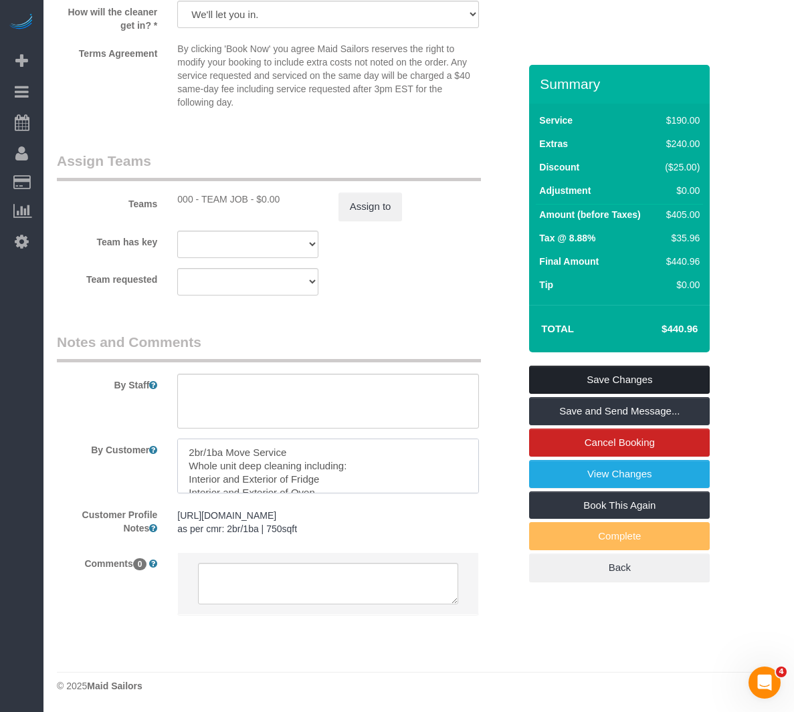
type textarea "2br/1ba Move Service Whole unit deep cleaning including: Interior and Exterior …"
click at [685, 374] on link "Save Changes" at bounding box center [619, 380] width 180 height 28
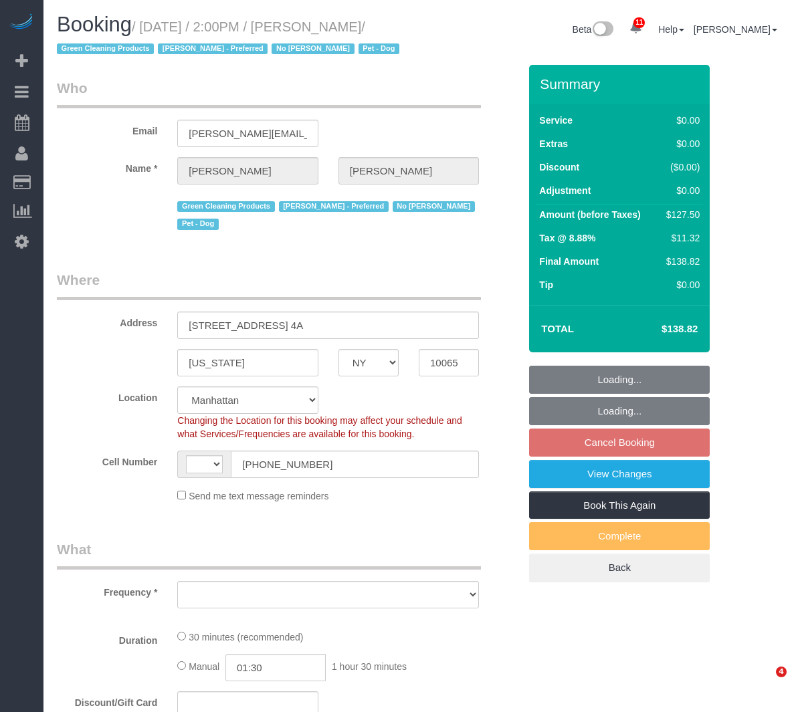
select select "NY"
select select "object:486"
select select "string:stripe-pm_1PtxTQ4VGloSiKo7ZFHK5Uwh"
select select "object:741"
select select "string:[GEOGRAPHIC_DATA]"
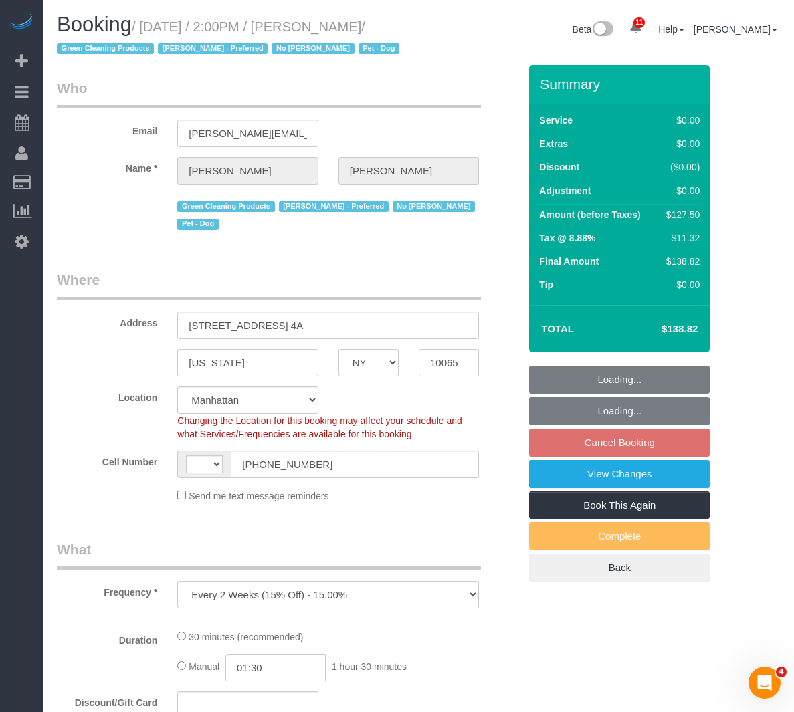
select select "spot5"
select select "number:89"
select select "number:90"
select select "number:13"
select select "number:7"
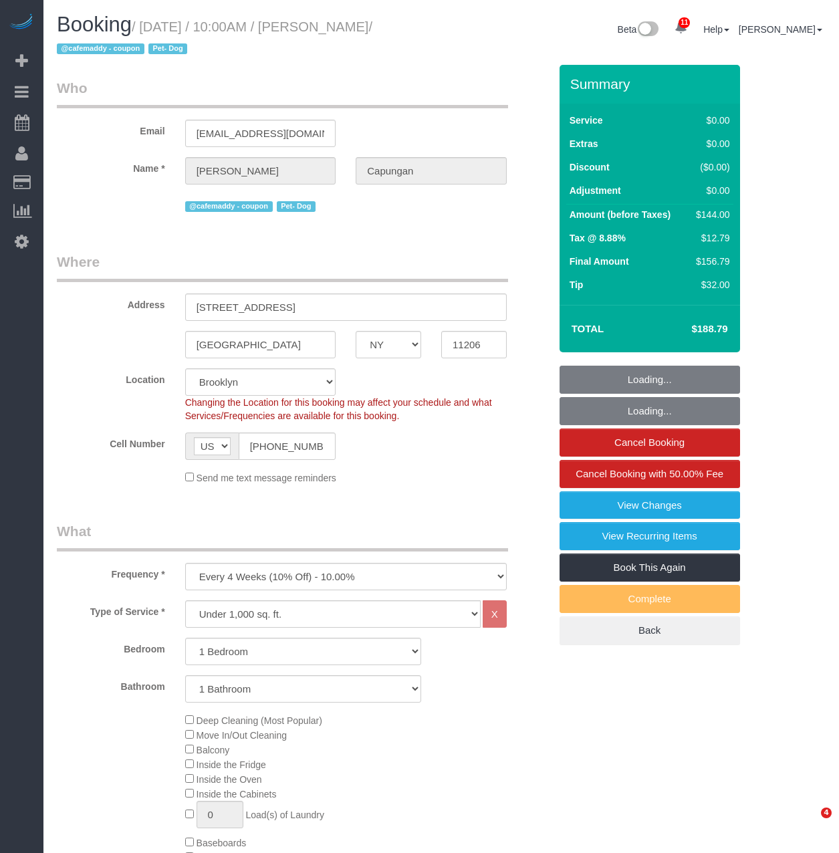
select select "NY"
select select "1"
select select "number:60"
select select "number:79"
select select "number:13"
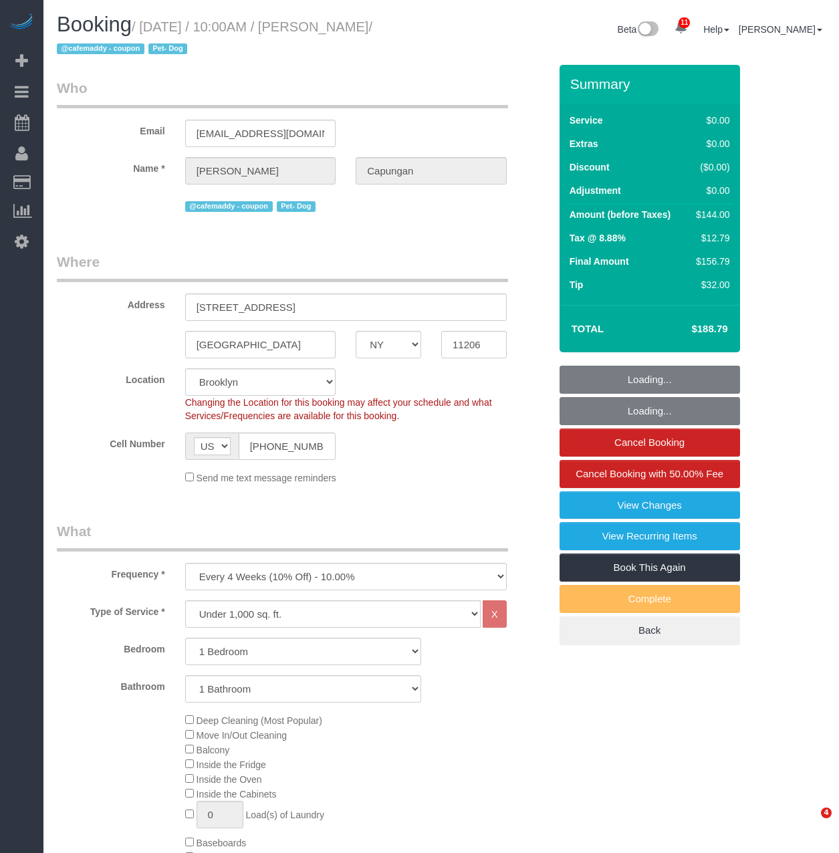
select select "number:7"
select select "spot1"
